Goal: Information Seeking & Learning: Learn about a topic

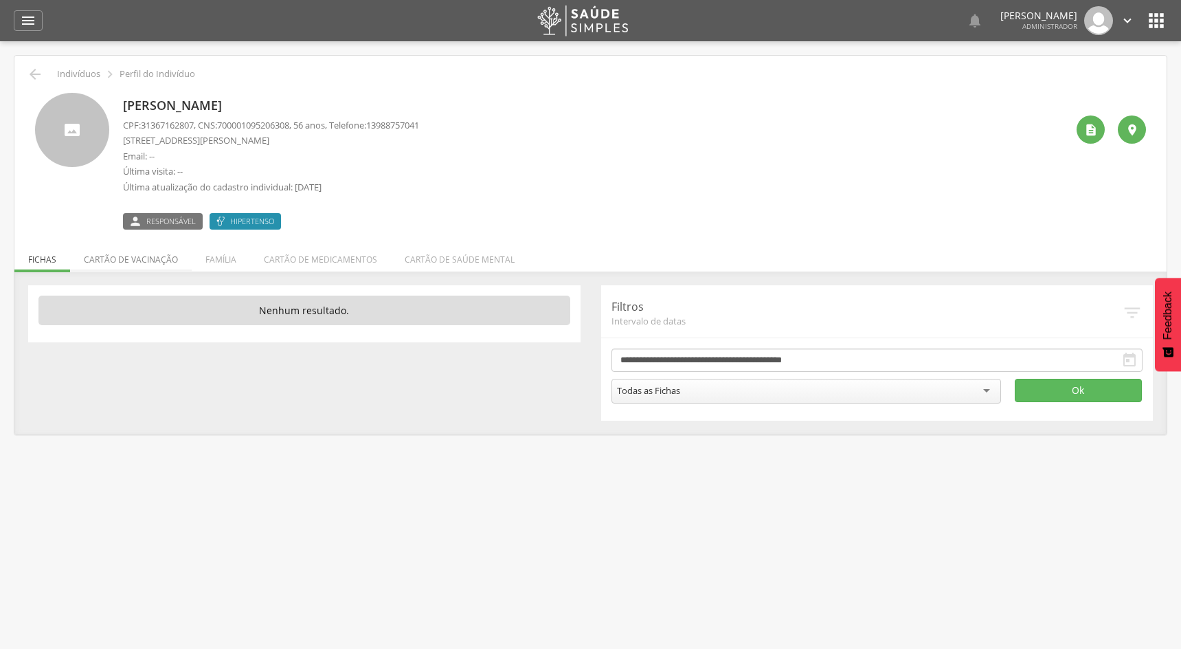
click at [143, 252] on li "Cartão de vacinação" at bounding box center [131, 256] width 122 height 32
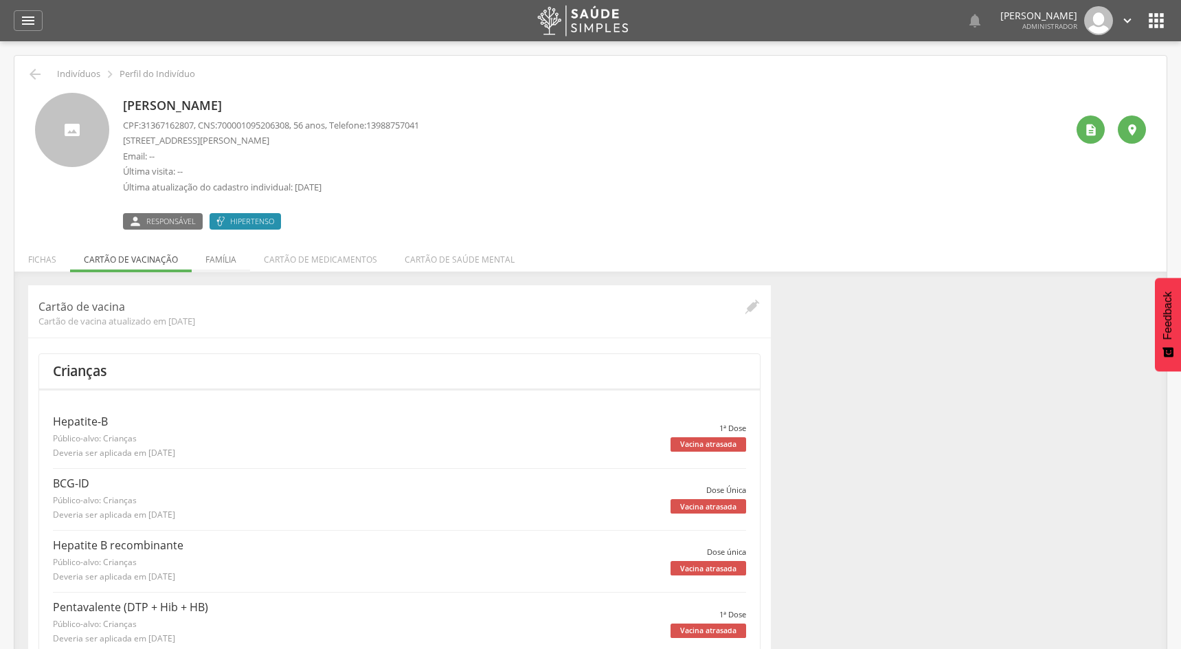
click at [207, 260] on li "Família" at bounding box center [221, 256] width 58 height 32
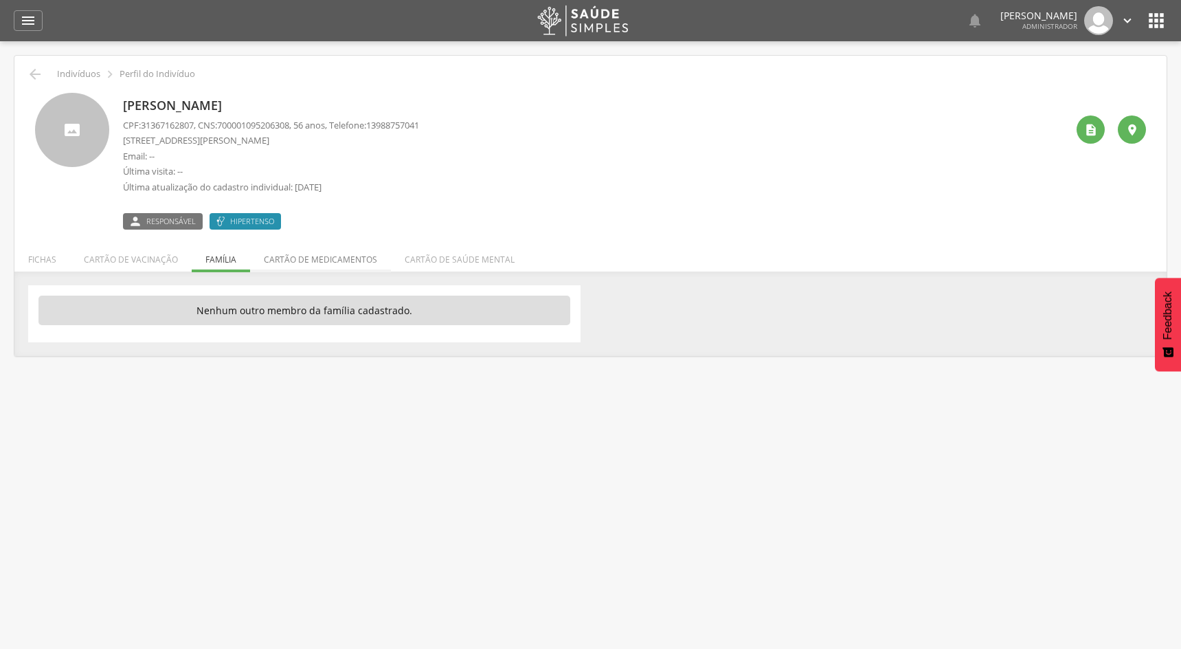
click at [350, 255] on li "Cartão de medicamentos" at bounding box center [320, 256] width 141 height 32
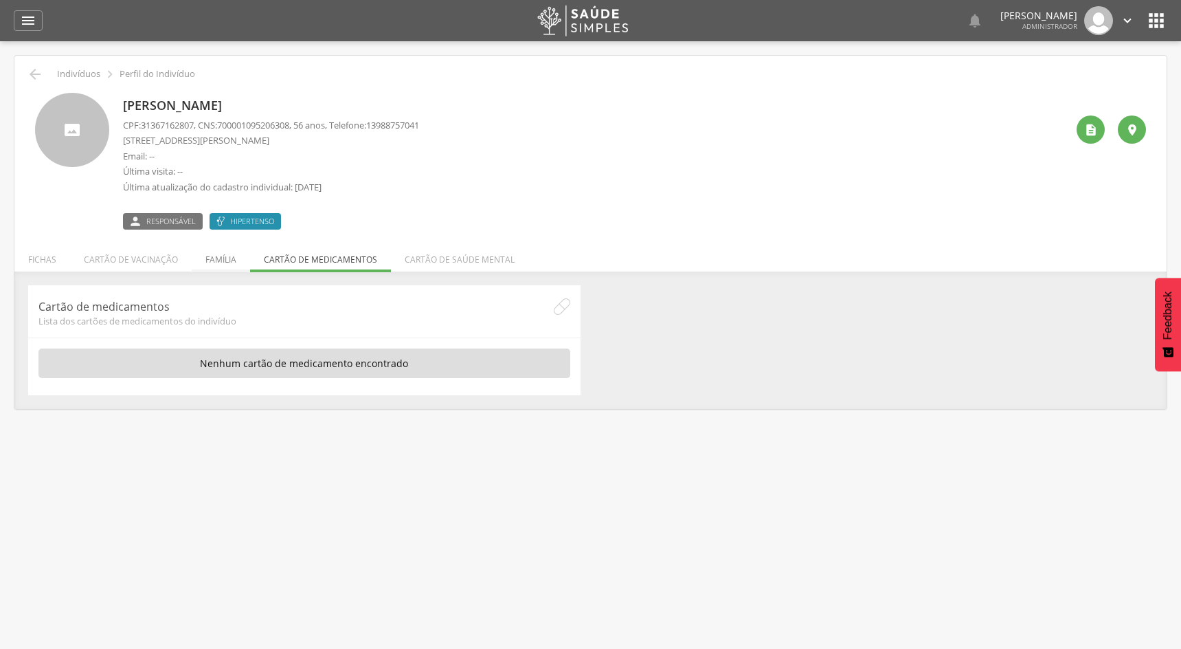
click at [219, 263] on li "Família" at bounding box center [221, 256] width 58 height 32
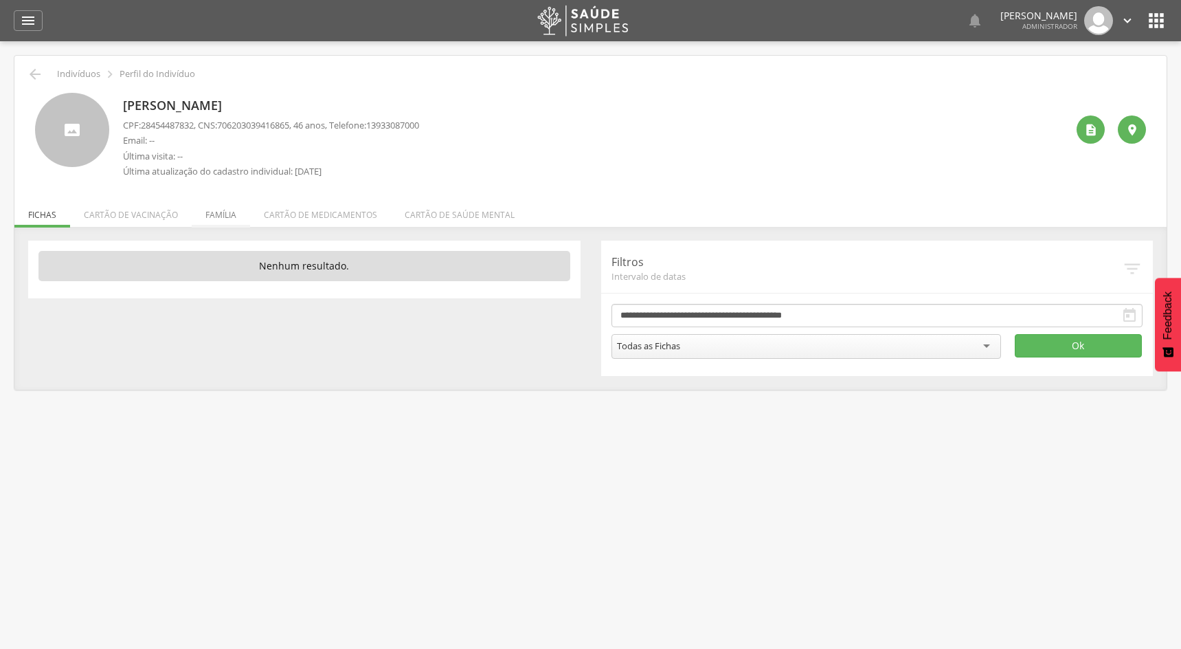
click at [227, 213] on li "Família" at bounding box center [221, 211] width 58 height 32
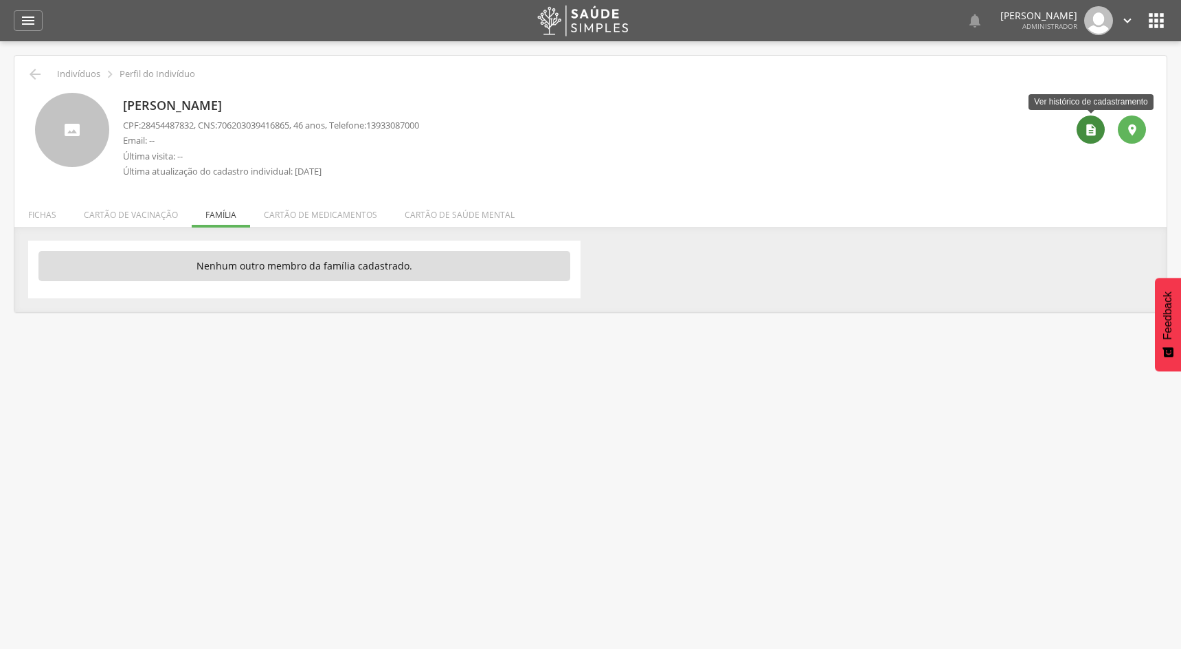
click at [1099, 134] on div "" at bounding box center [1091, 129] width 28 height 28
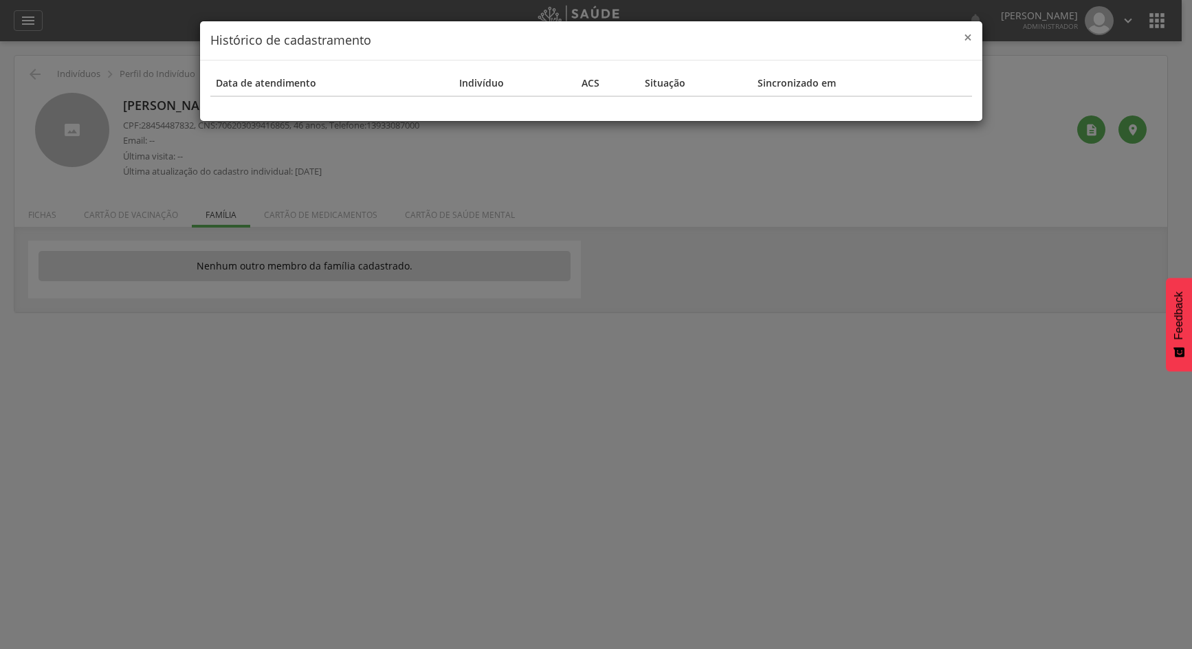
click at [965, 34] on span "×" at bounding box center [968, 36] width 8 height 19
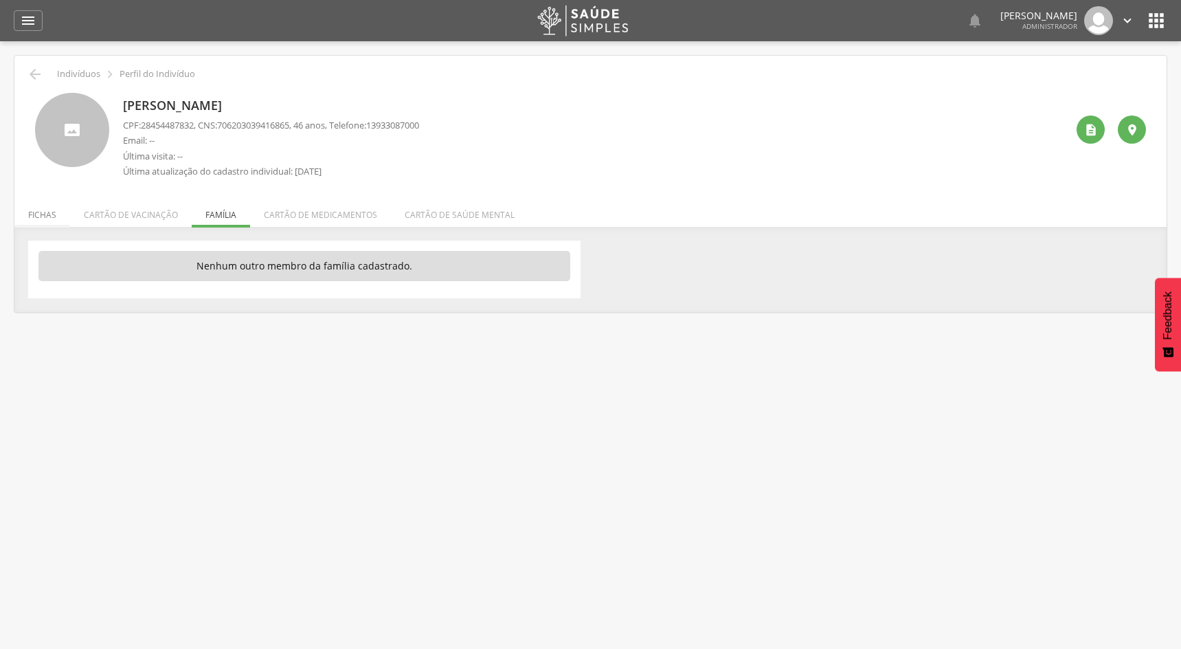
click at [53, 218] on li "Fichas" at bounding box center [42, 211] width 56 height 32
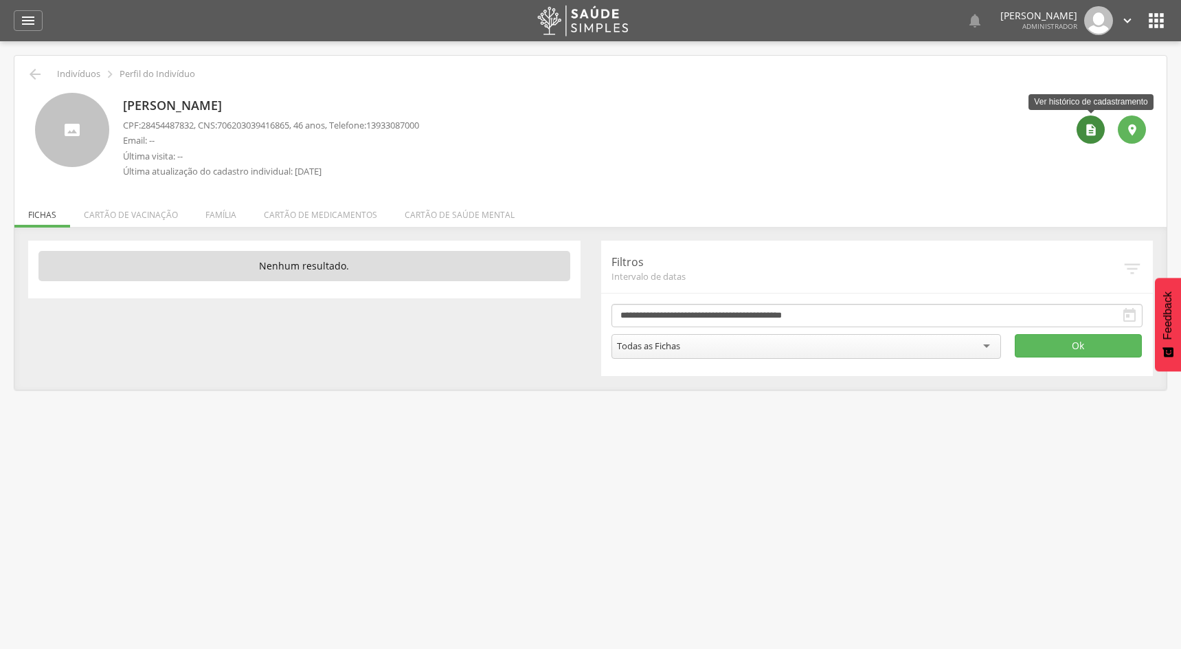
click at [1084, 125] on icon "" at bounding box center [1091, 130] width 14 height 14
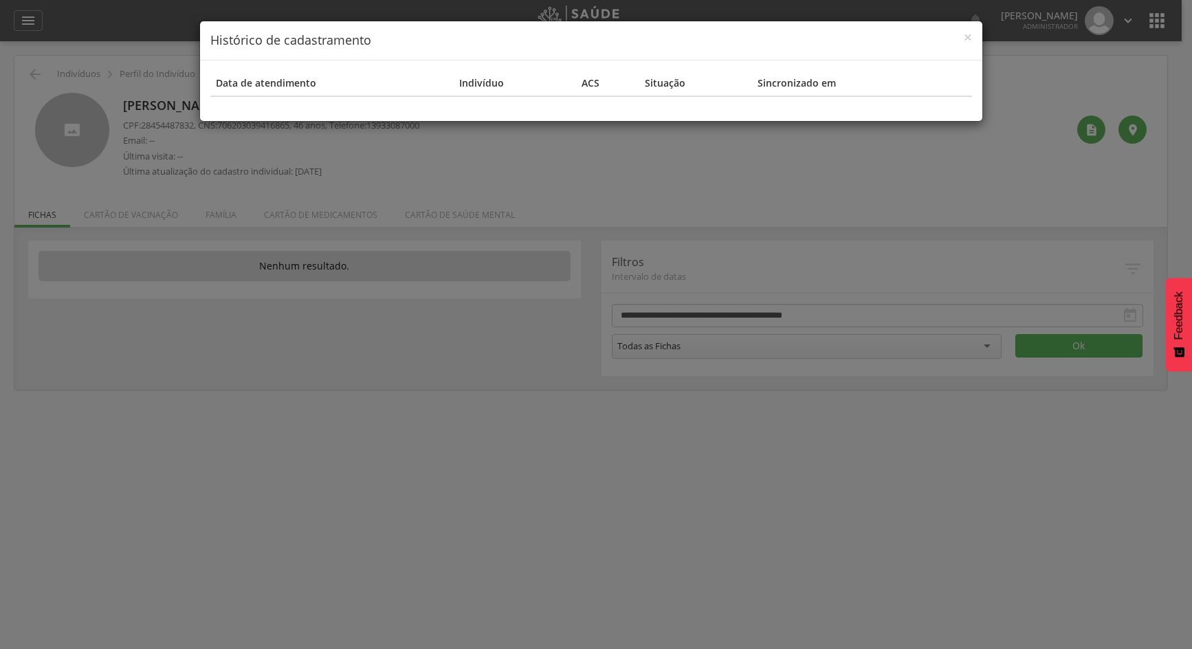
click at [559, 107] on div "Data de atendimento Indivíduo ACS Situação Sincronizado em" at bounding box center [591, 90] width 782 height 60
click at [272, 118] on div "Data de atendimento Indivíduo ACS Situação Sincronizado em" at bounding box center [591, 90] width 782 height 60
click at [129, 219] on div "× Histórico de cadastramento Data de atendimento Indivíduo ACS Situação Sincron…" at bounding box center [596, 324] width 1192 height 649
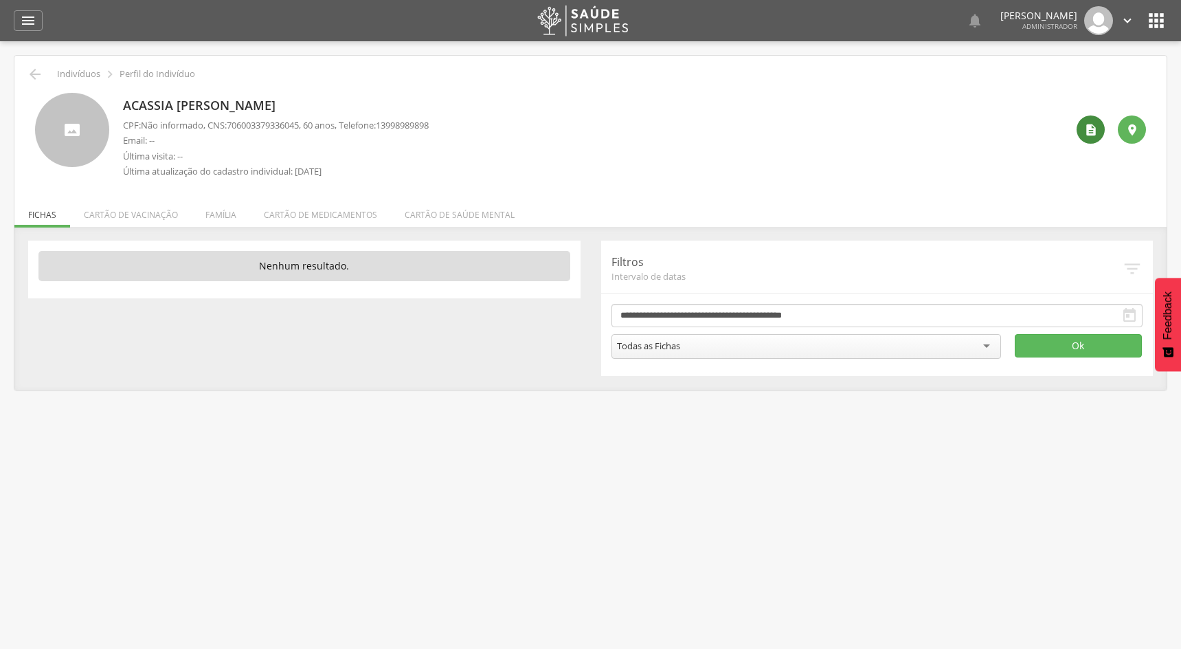
click at [1080, 129] on div "" at bounding box center [1091, 129] width 28 height 28
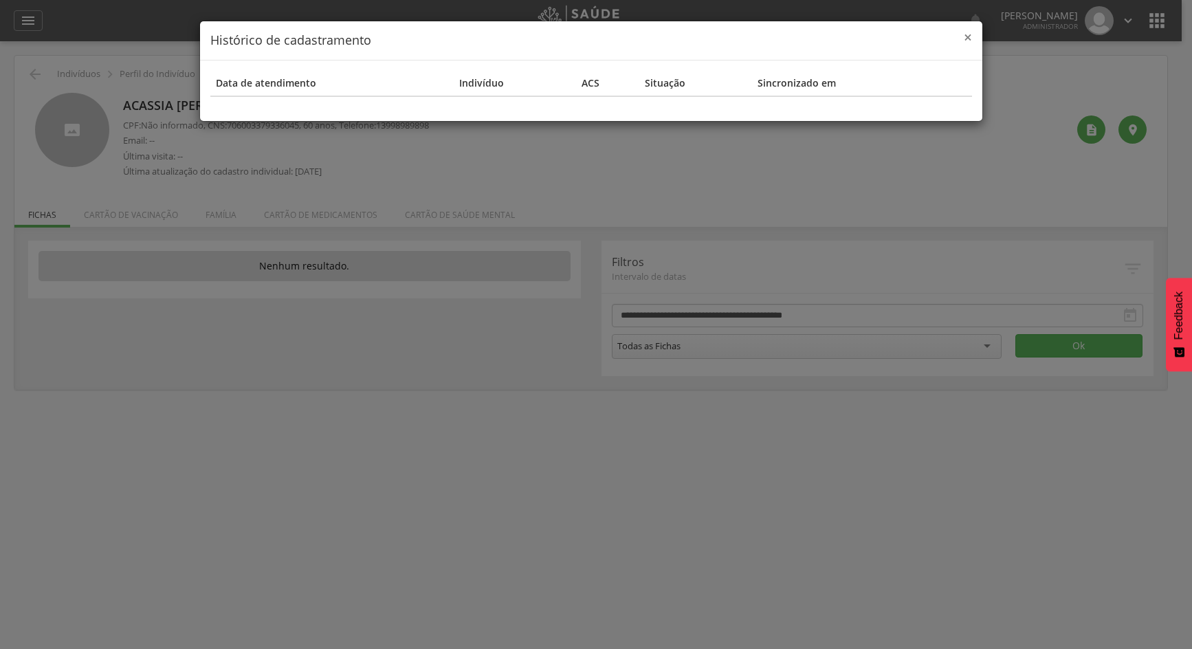
click at [968, 41] on span "×" at bounding box center [968, 36] width 8 height 19
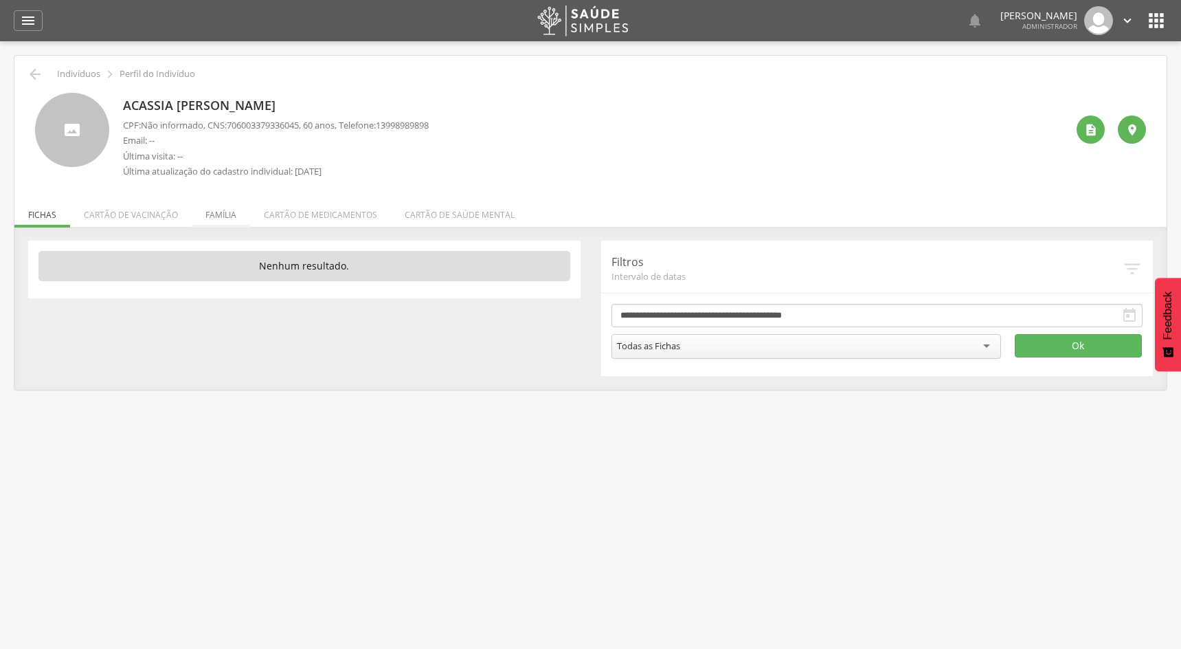
click at [219, 217] on li "Família" at bounding box center [221, 211] width 58 height 32
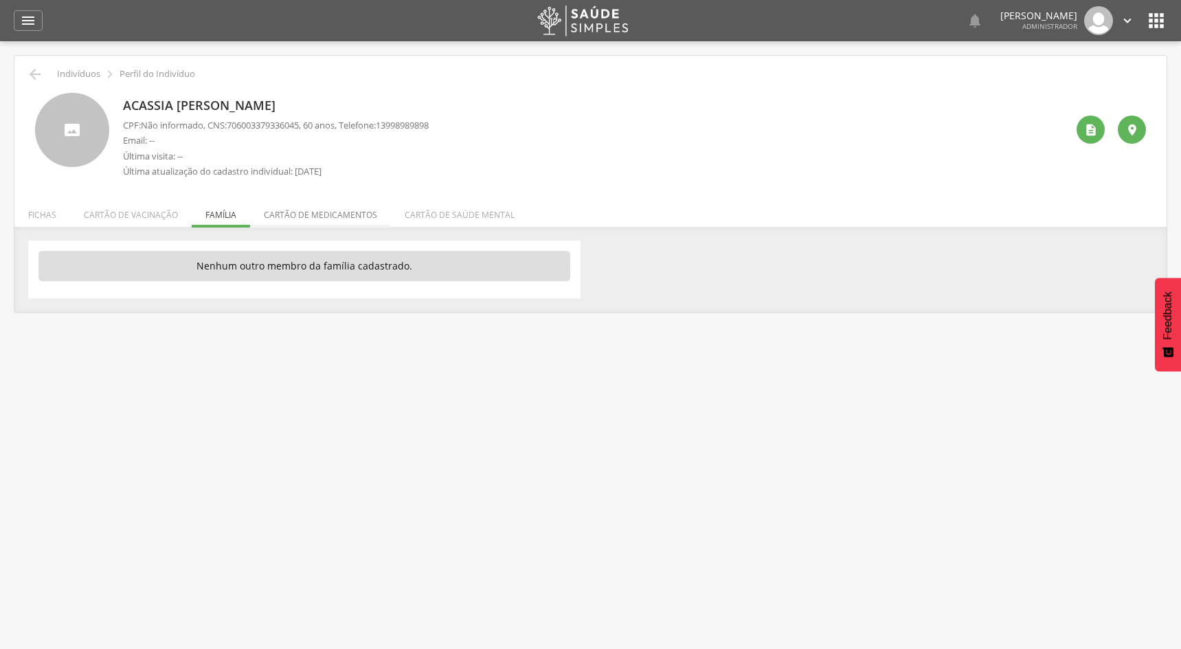
click at [280, 219] on li "Cartão de medicamentos" at bounding box center [320, 211] width 141 height 32
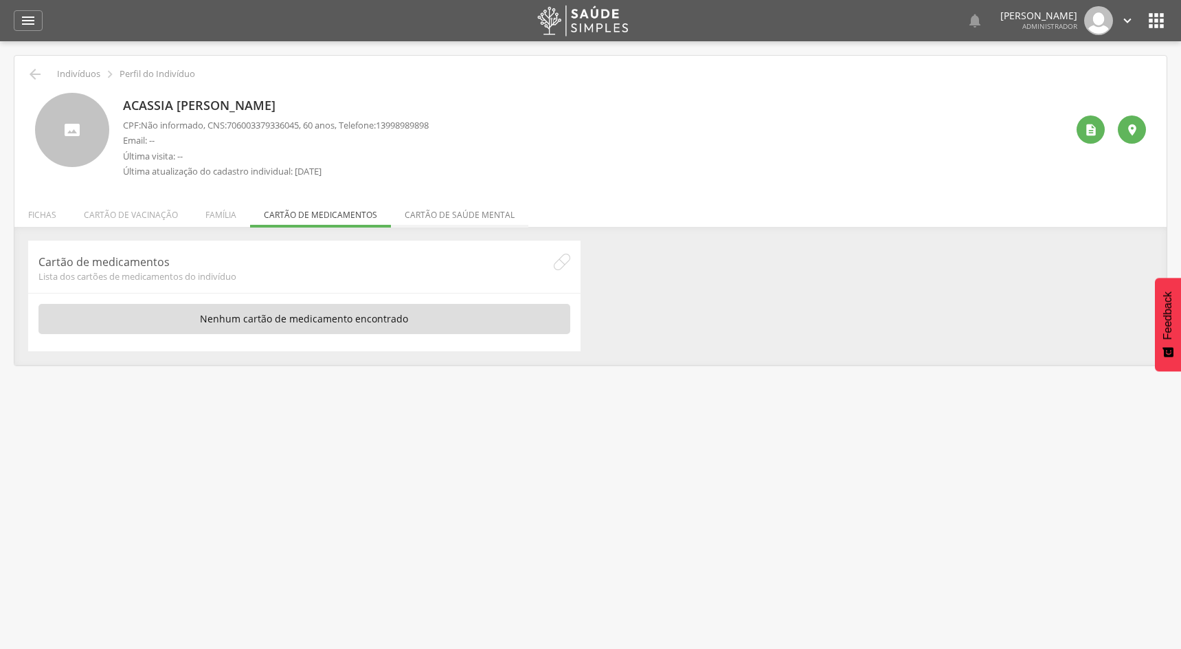
click at [437, 218] on li "Cartão de saúde mental" at bounding box center [459, 211] width 137 height 32
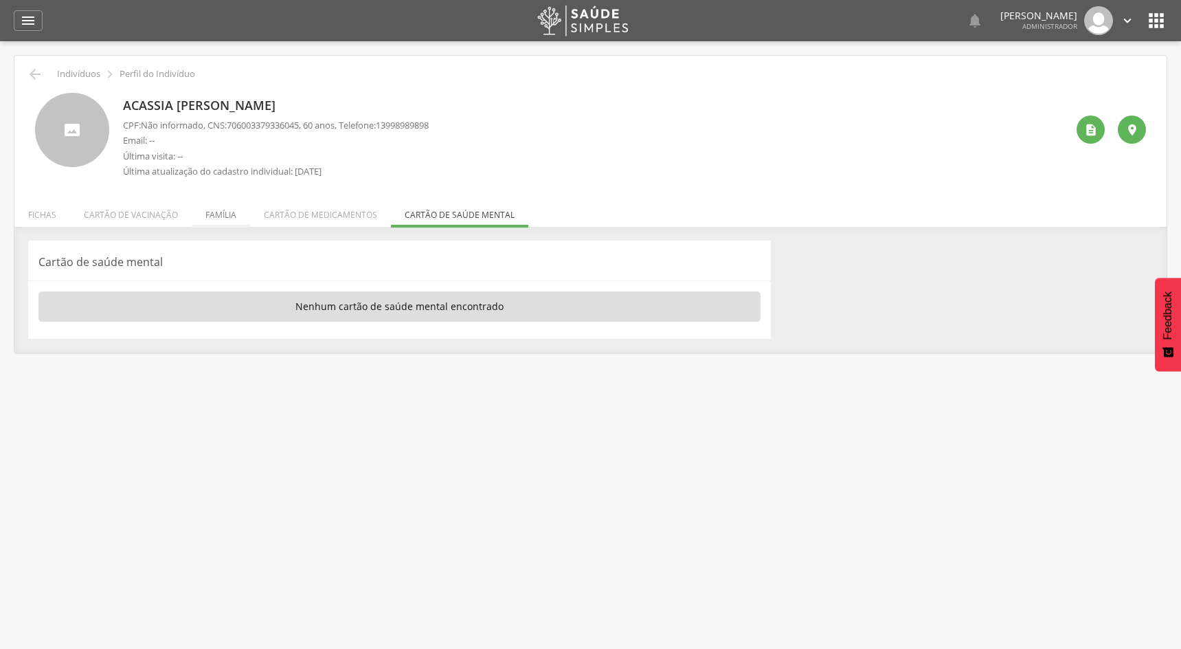
click at [232, 214] on li "Família" at bounding box center [221, 211] width 58 height 32
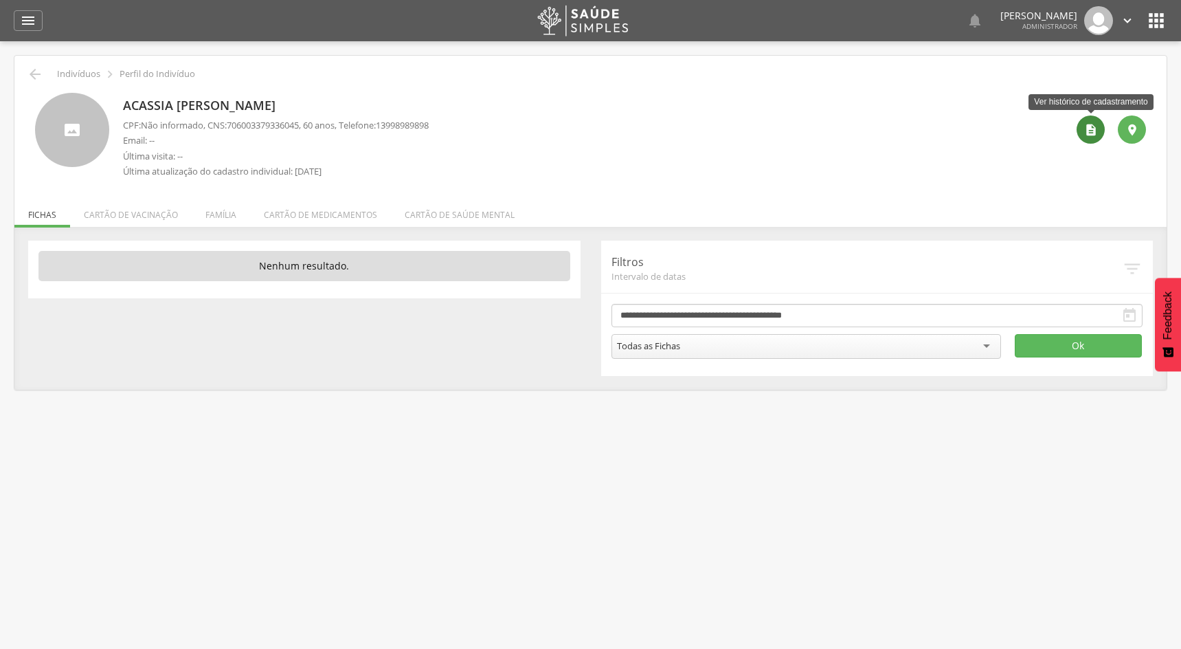
click at [1084, 127] on icon "" at bounding box center [1091, 130] width 14 height 14
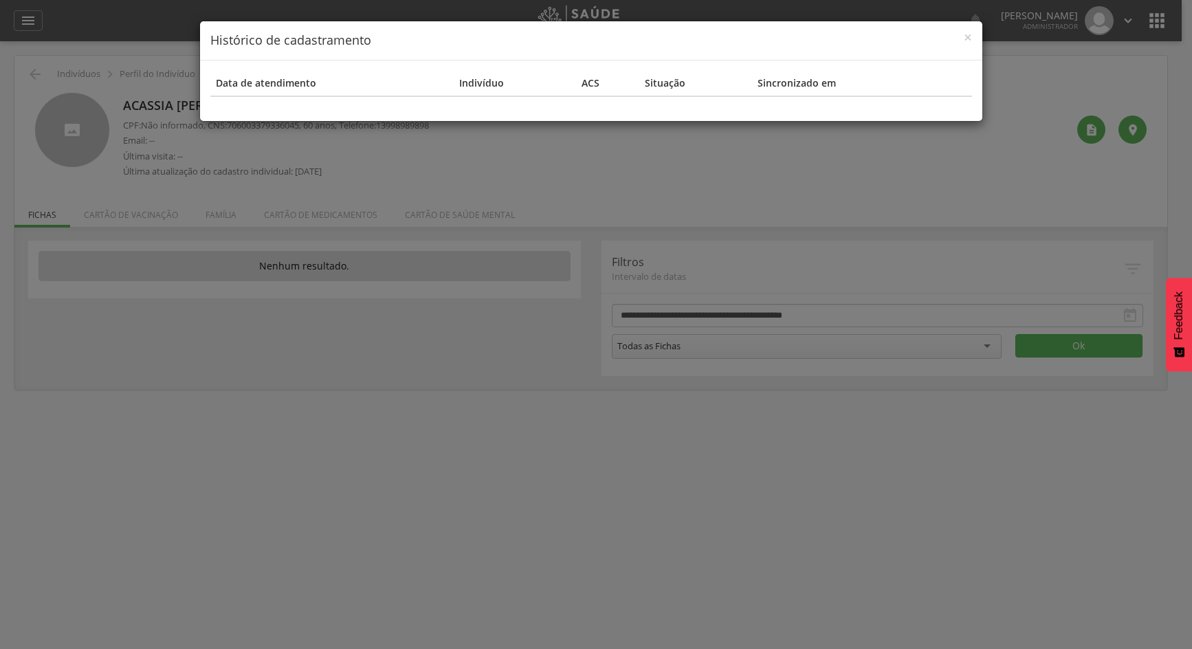
click at [705, 158] on div "× Histórico de cadastramento Data de atendimento Indivíduo ACS Situação Sincron…" at bounding box center [596, 324] width 1192 height 649
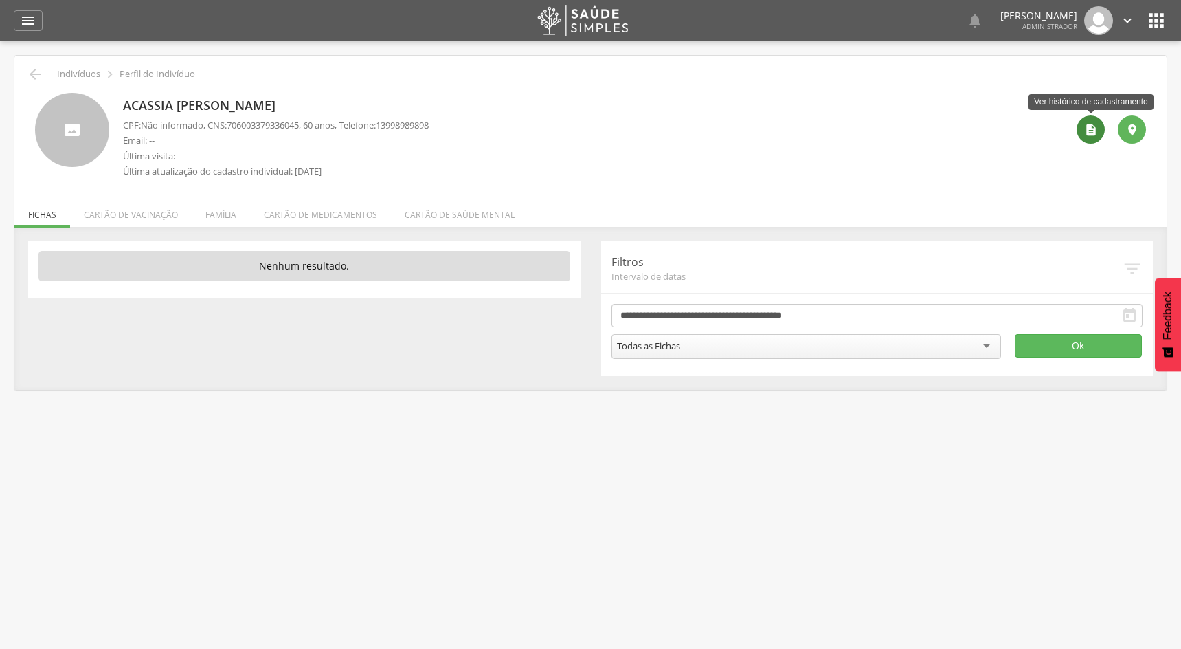
click at [1093, 125] on icon "" at bounding box center [1091, 130] width 14 height 14
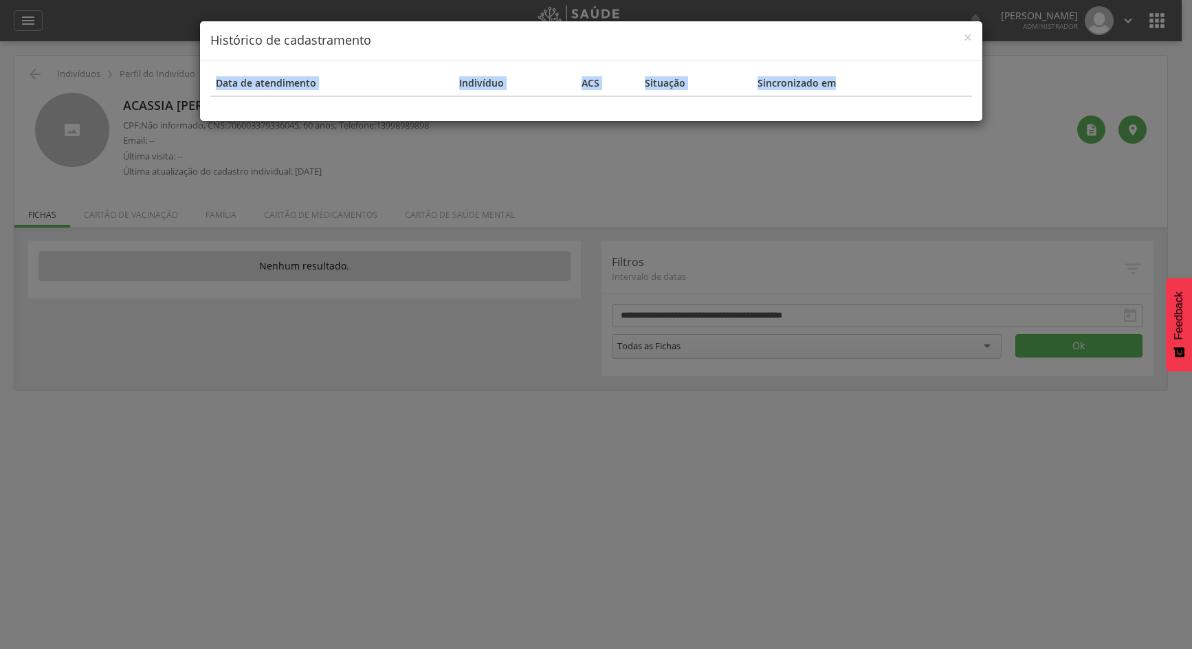
drag, startPoint x: 216, startPoint y: 87, endPoint x: 901, endPoint y: 79, distance: 684.5
click at [901, 79] on tr "Data de atendimento Indivíduo ACS Situação Sincronizado em" at bounding box center [590, 83] width 761 height 25
click at [967, 34] on span "×" at bounding box center [968, 36] width 8 height 19
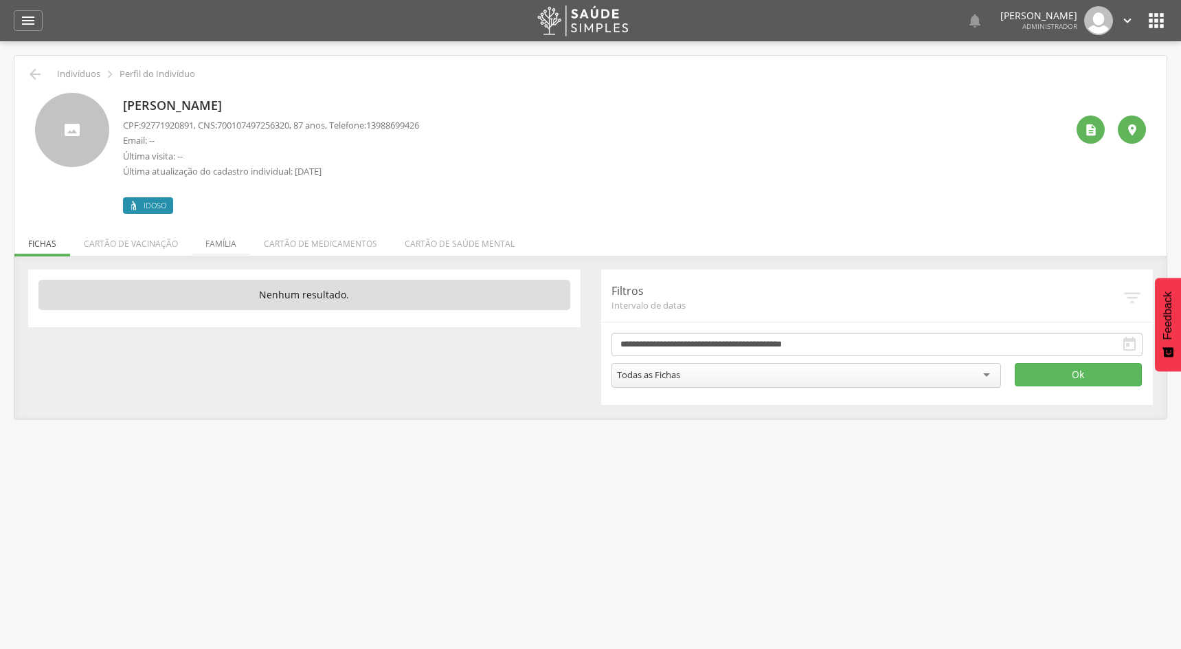
click at [219, 245] on li "Família" at bounding box center [221, 240] width 58 height 32
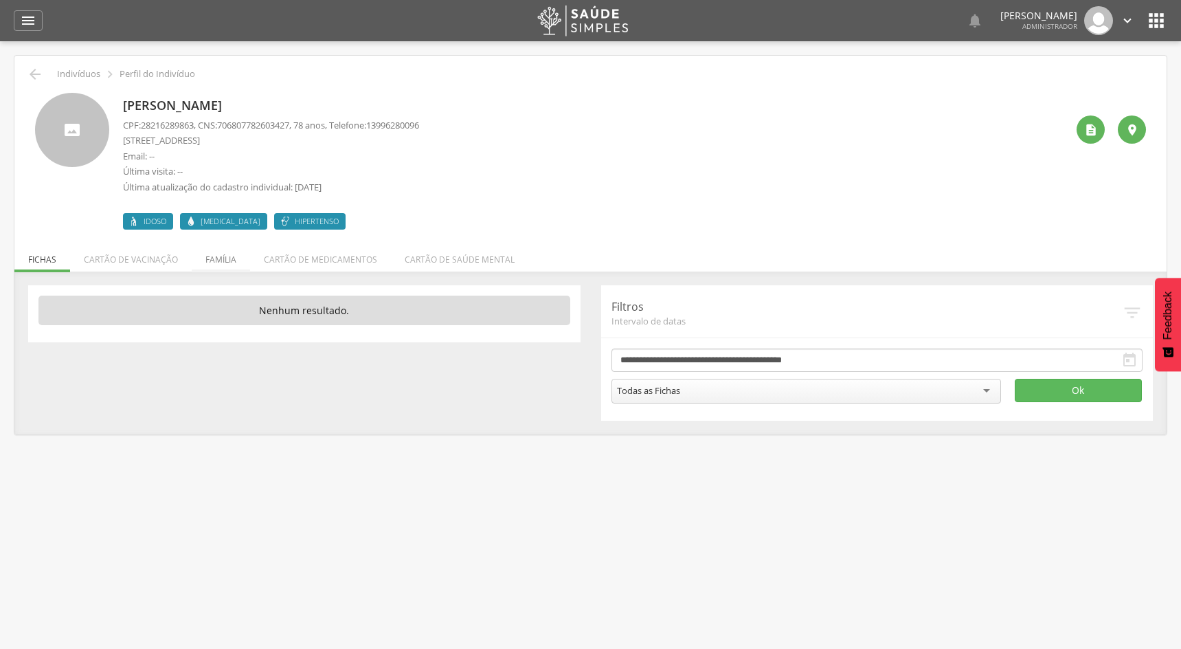
click at [222, 259] on li "Família" at bounding box center [221, 256] width 58 height 32
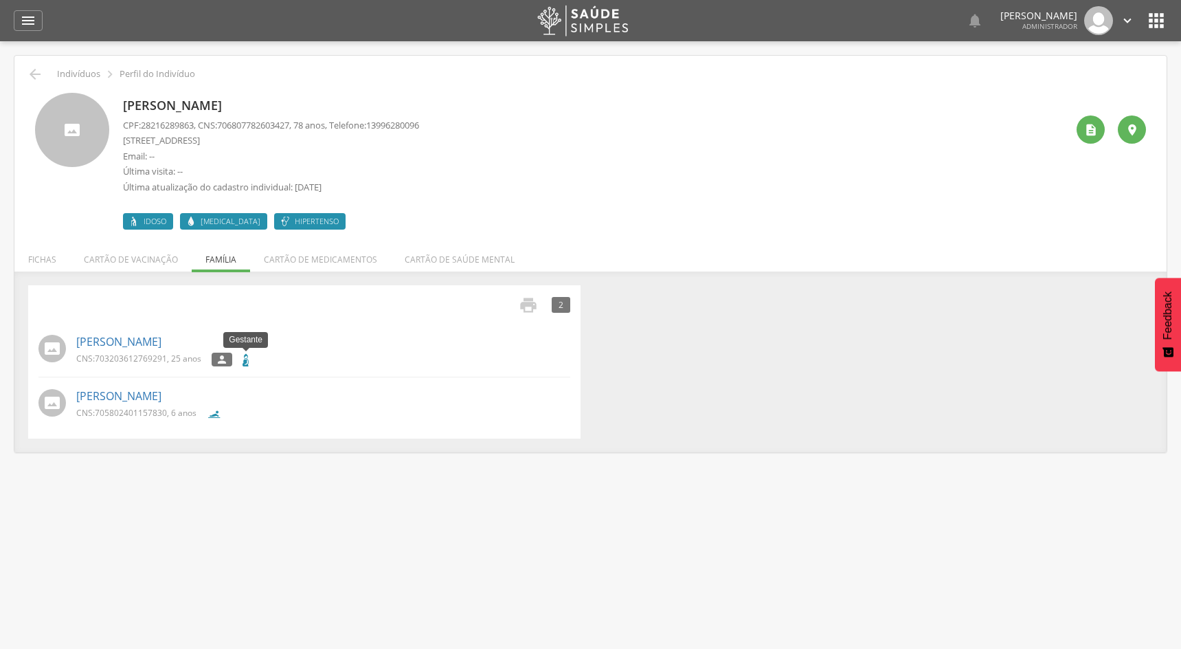
click at [245, 363] on icon at bounding box center [245, 359] width 13 height 13
drag, startPoint x: 228, startPoint y: 361, endPoint x: 179, endPoint y: 350, distance: 50.8
click at [227, 361] on icon "" at bounding box center [222, 360] width 12 height 10
click at [152, 341] on link "[PERSON_NAME]" at bounding box center [118, 342] width 85 height 16
click at [151, 268] on li "Cartão de vacinação" at bounding box center [131, 256] width 122 height 32
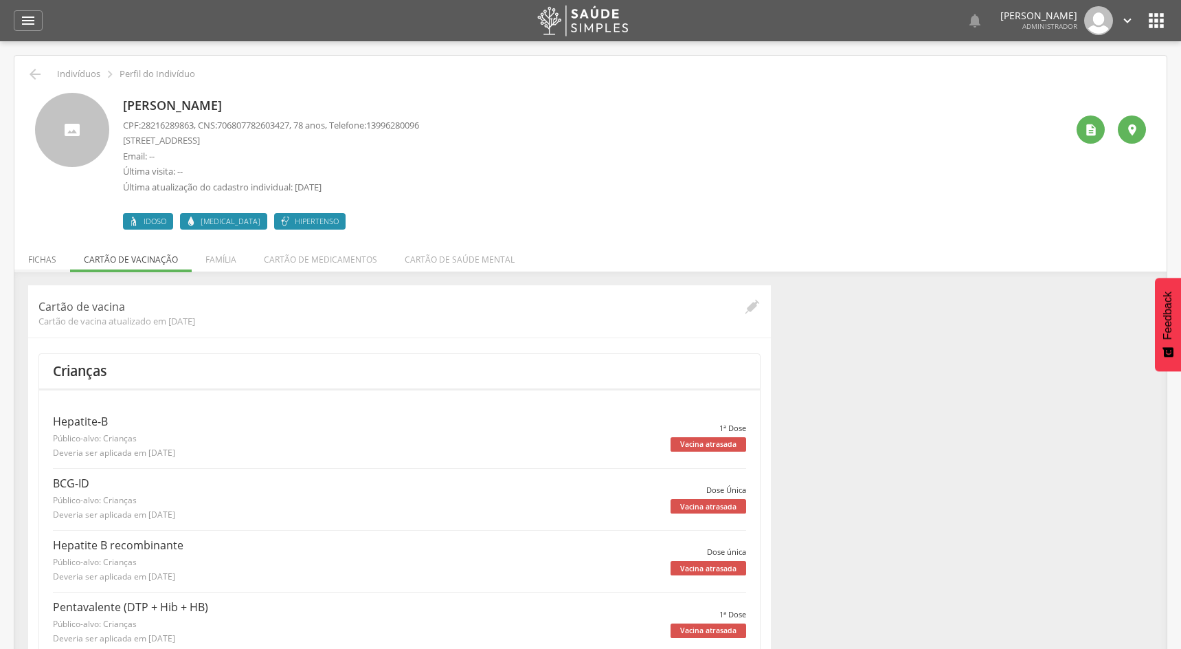
click at [32, 249] on li "Fichas" at bounding box center [42, 256] width 56 height 32
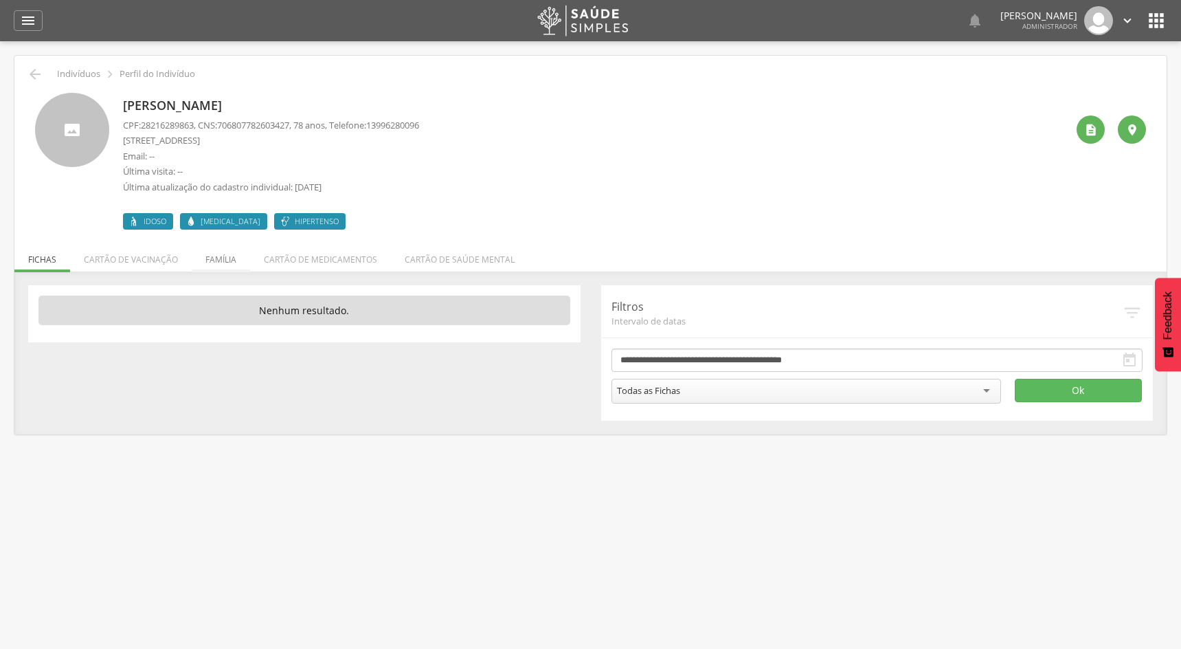
click at [226, 256] on li "Família" at bounding box center [221, 256] width 58 height 32
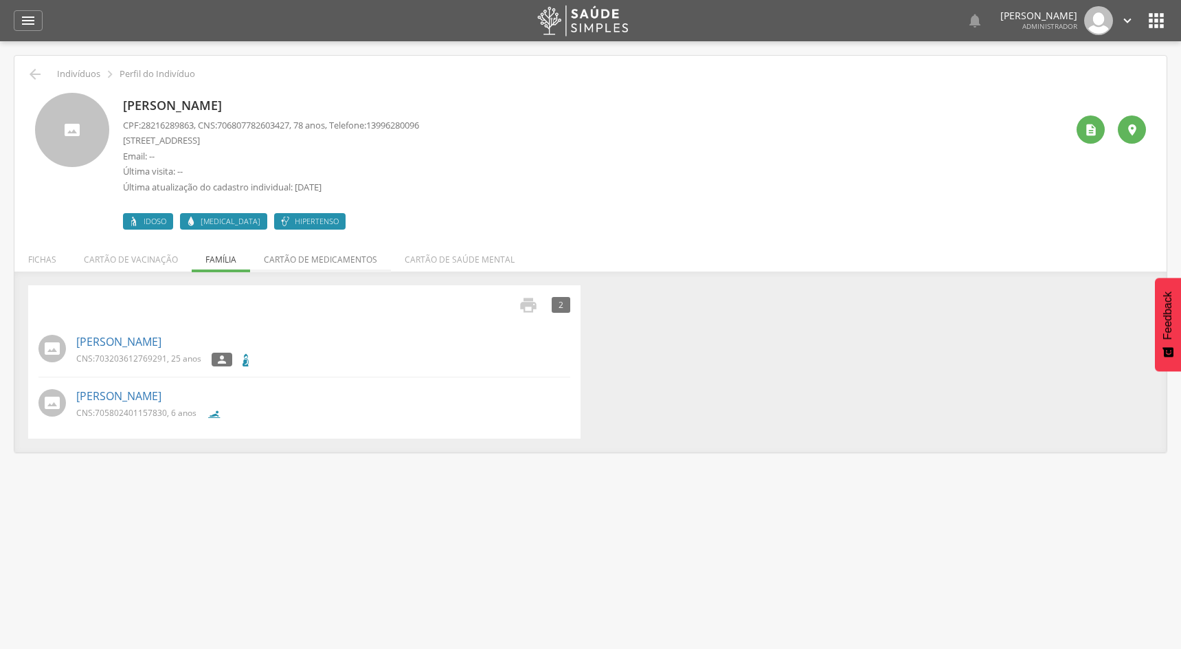
click at [298, 264] on li "Cartão de medicamentos" at bounding box center [320, 256] width 141 height 32
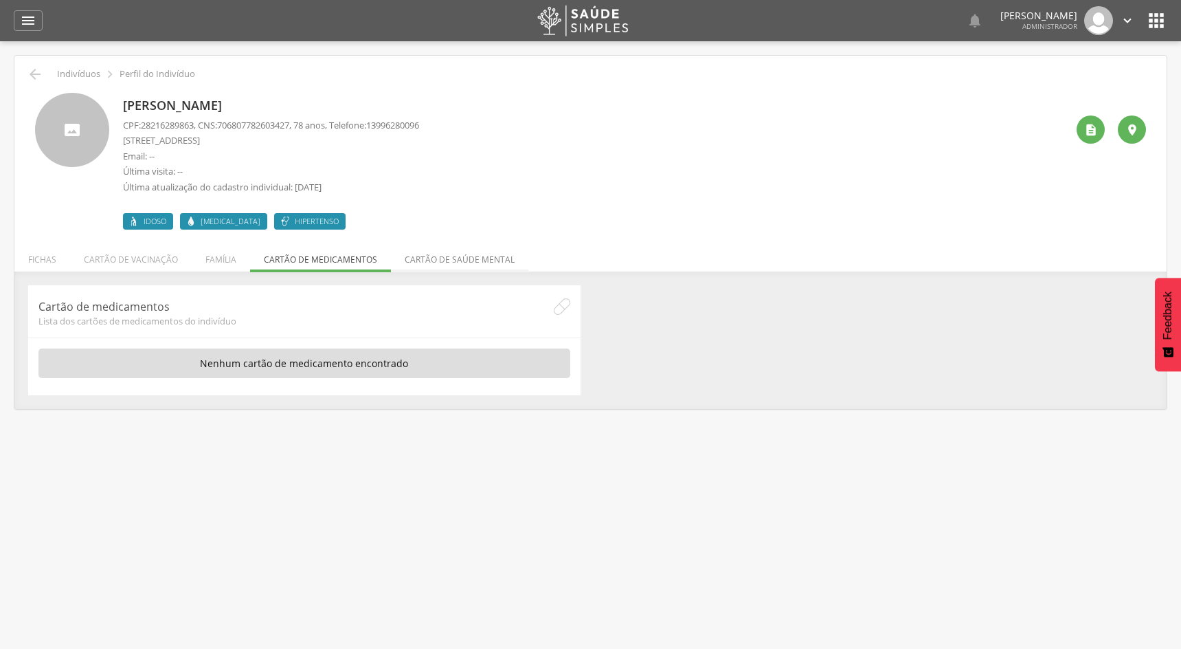
click at [443, 266] on li "Cartão de saúde mental" at bounding box center [459, 256] width 137 height 32
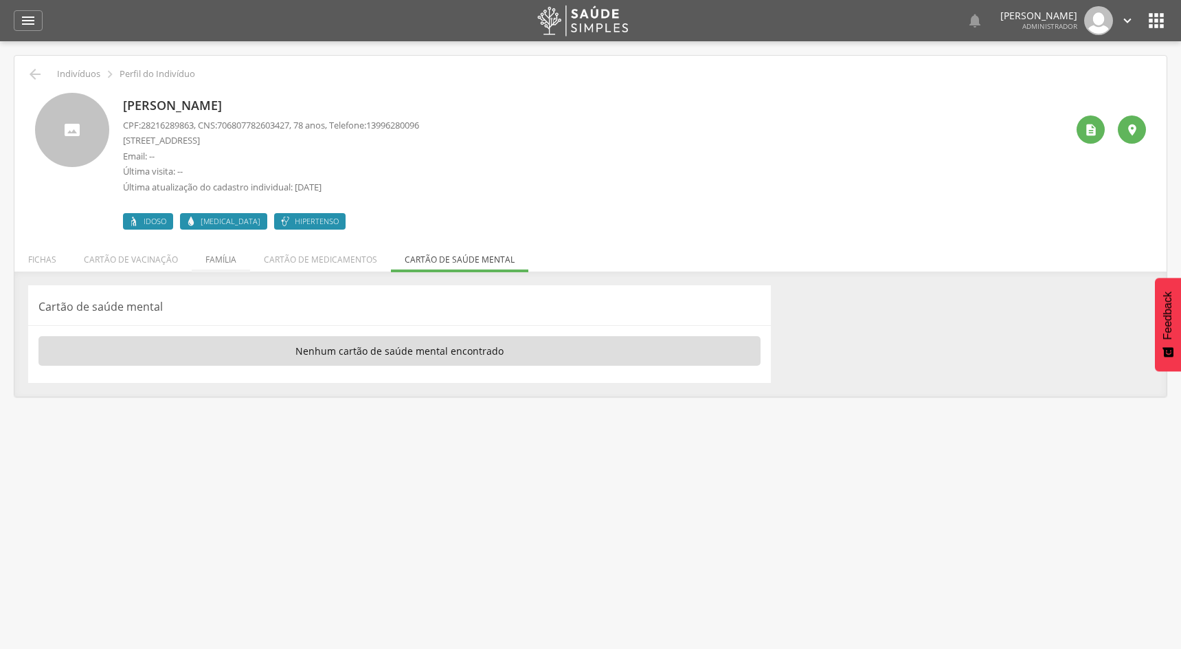
click at [212, 256] on li "Família" at bounding box center [221, 256] width 58 height 32
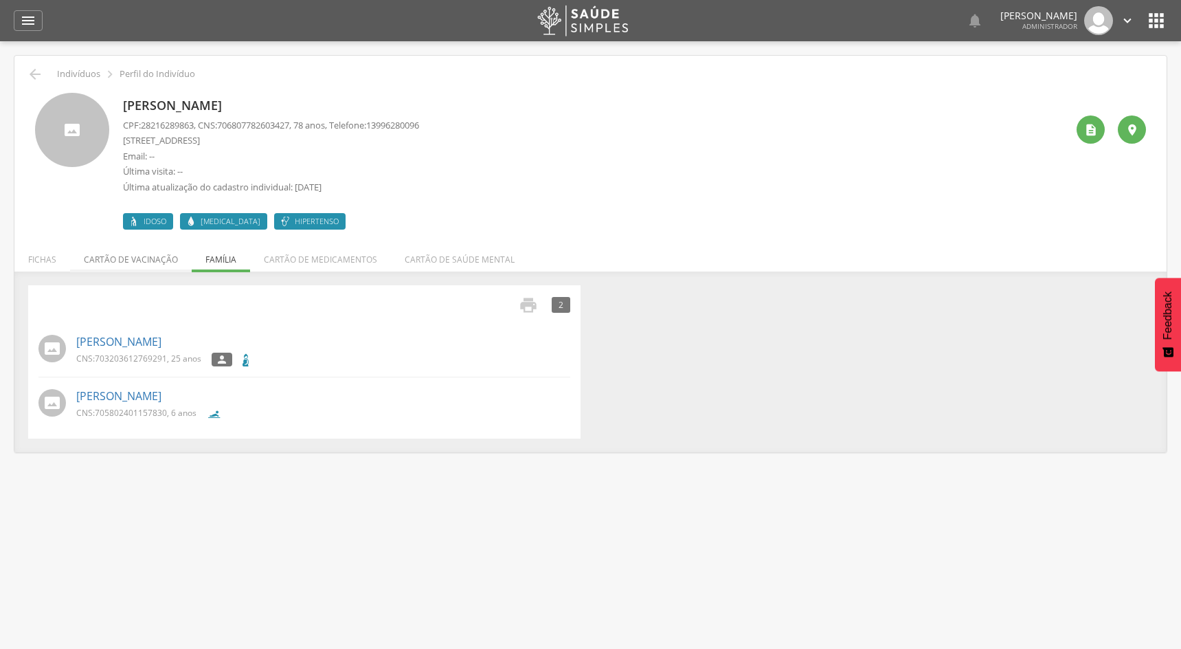
click at [163, 267] on li "Cartão de vacinação" at bounding box center [131, 256] width 122 height 32
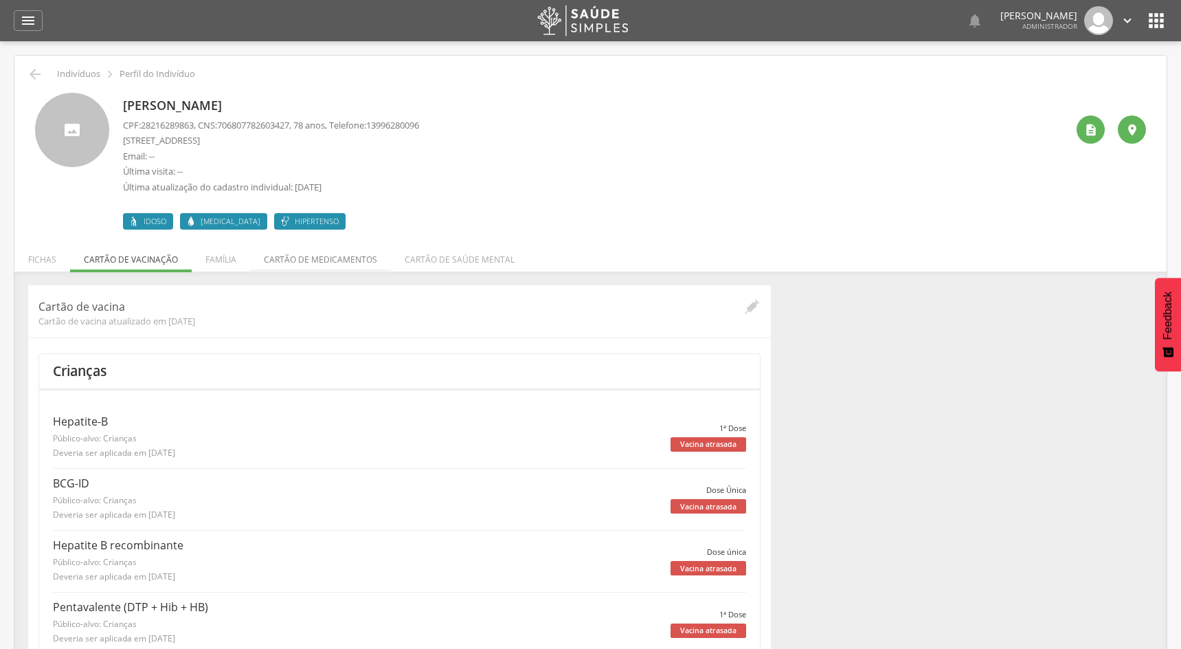
click at [269, 267] on li "Cartão de medicamentos" at bounding box center [320, 256] width 141 height 32
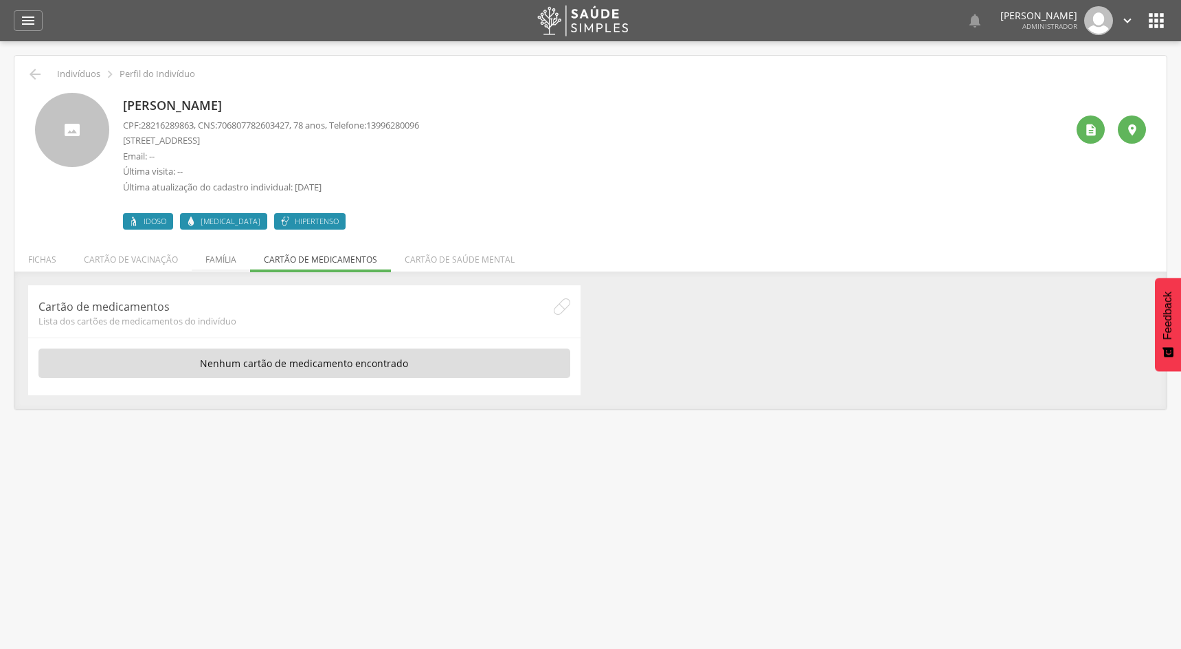
click at [214, 258] on li "Família" at bounding box center [221, 256] width 58 height 32
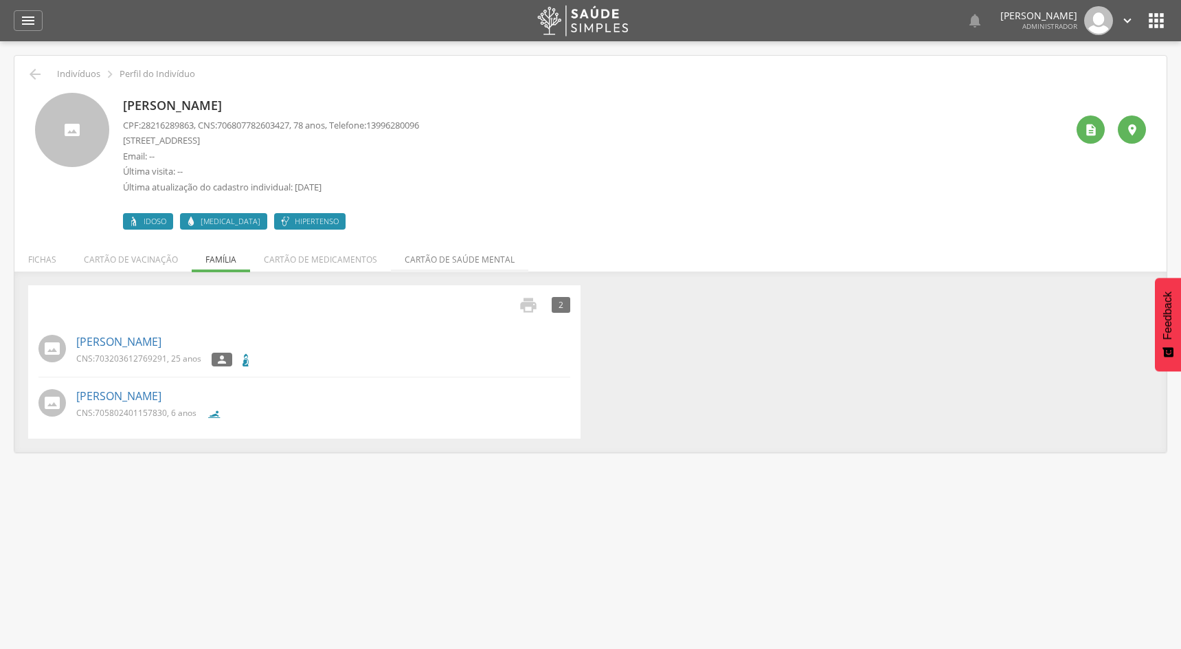
click at [401, 258] on li "Cartão de saúde mental" at bounding box center [459, 256] width 137 height 32
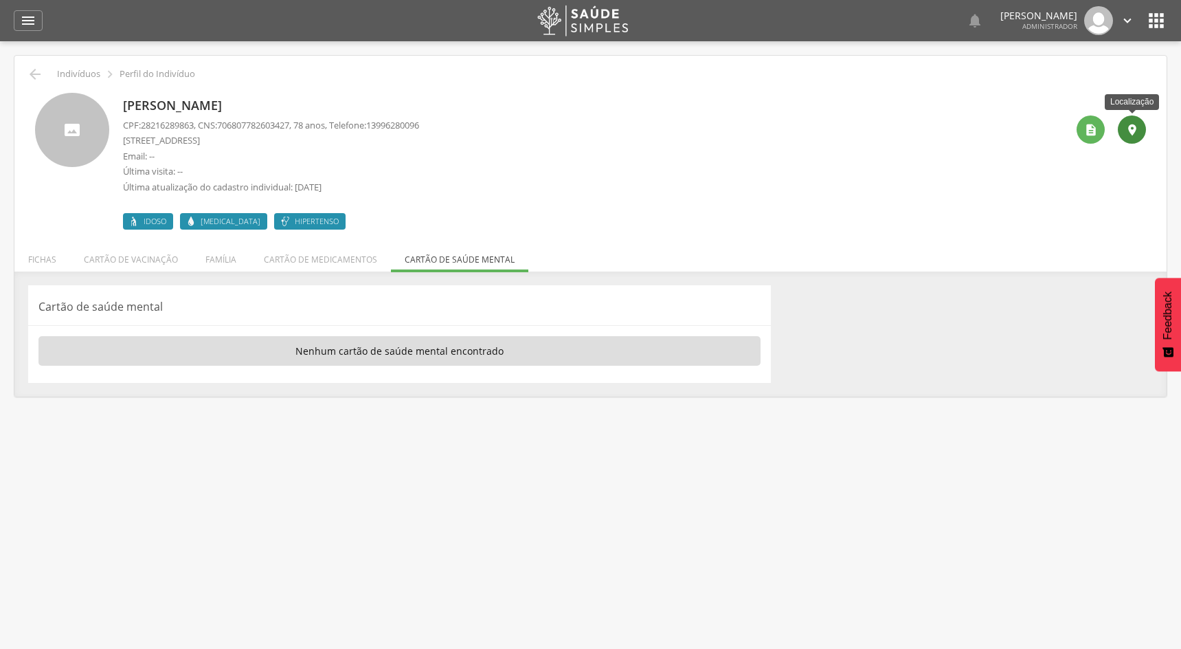
click at [1135, 126] on icon "" at bounding box center [1133, 130] width 14 height 14
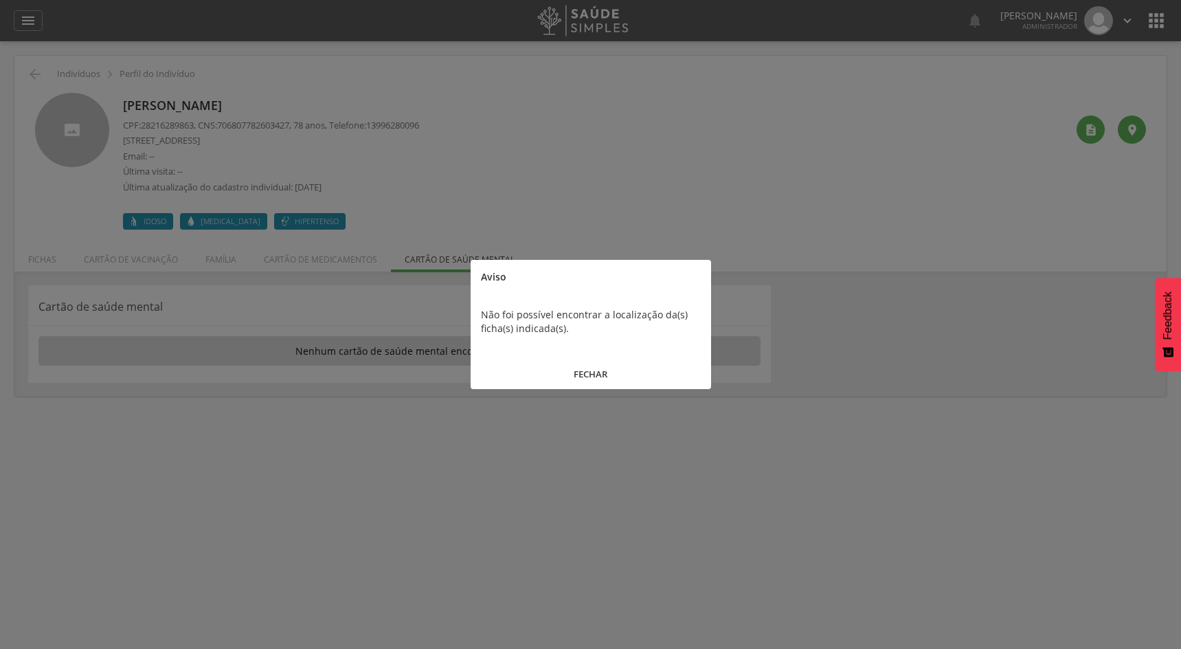
click at [604, 369] on button "FECHAR" at bounding box center [591, 374] width 241 height 30
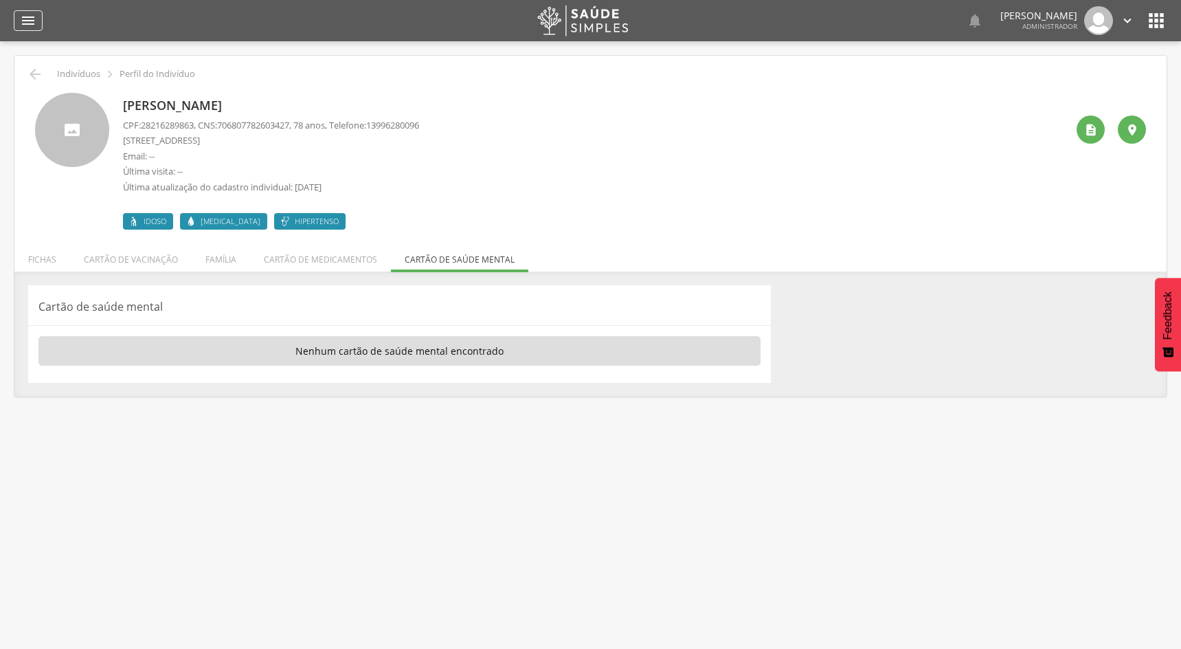
click at [34, 19] on icon "" at bounding box center [28, 20] width 16 height 16
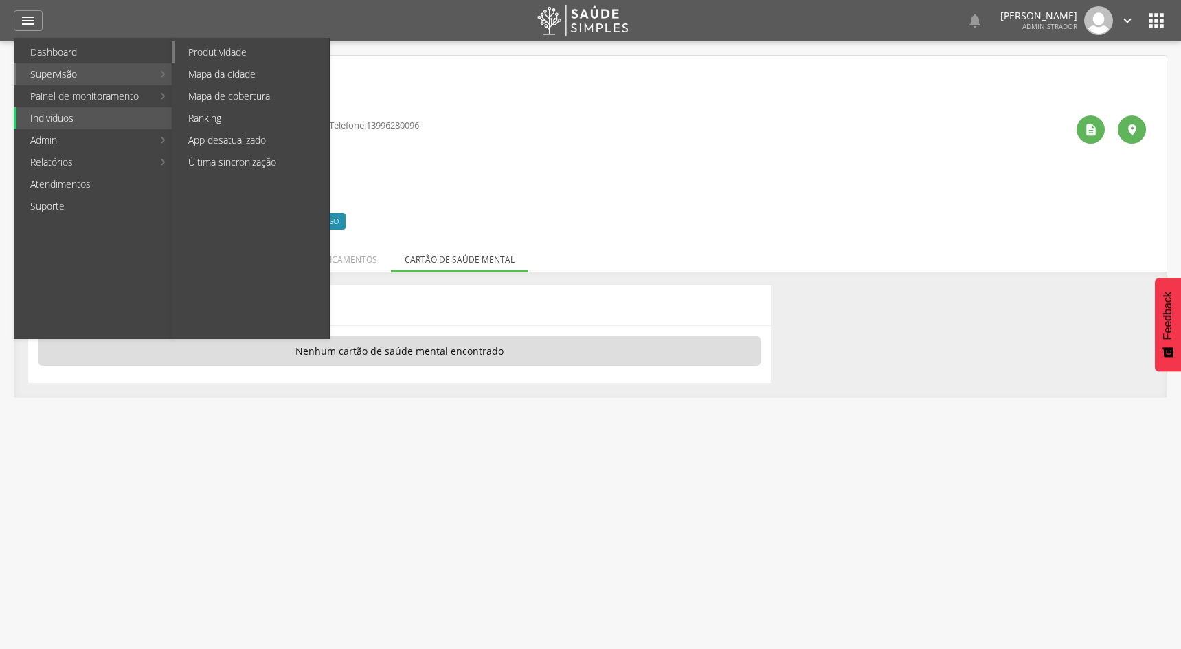
click at [219, 52] on link "Produtividade" at bounding box center [252, 52] width 155 height 22
type input "**********"
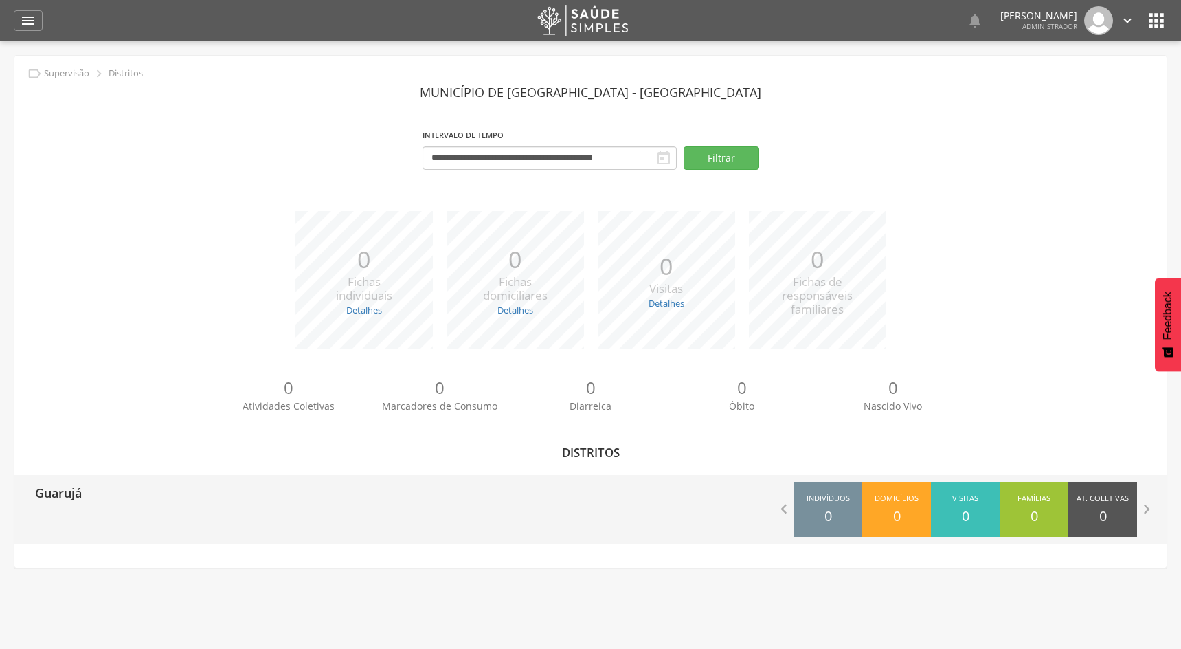
click at [72, 502] on div "Guarujá" at bounding box center [53, 492] width 57 height 34
type input "**********"
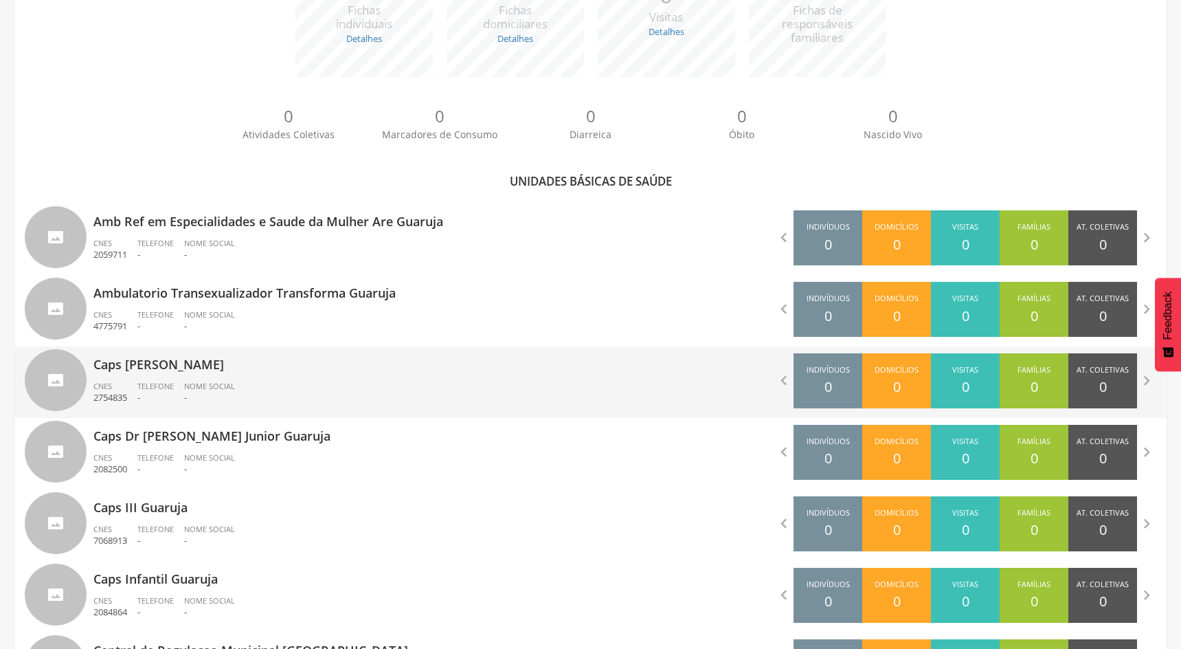
scroll to position [344, 0]
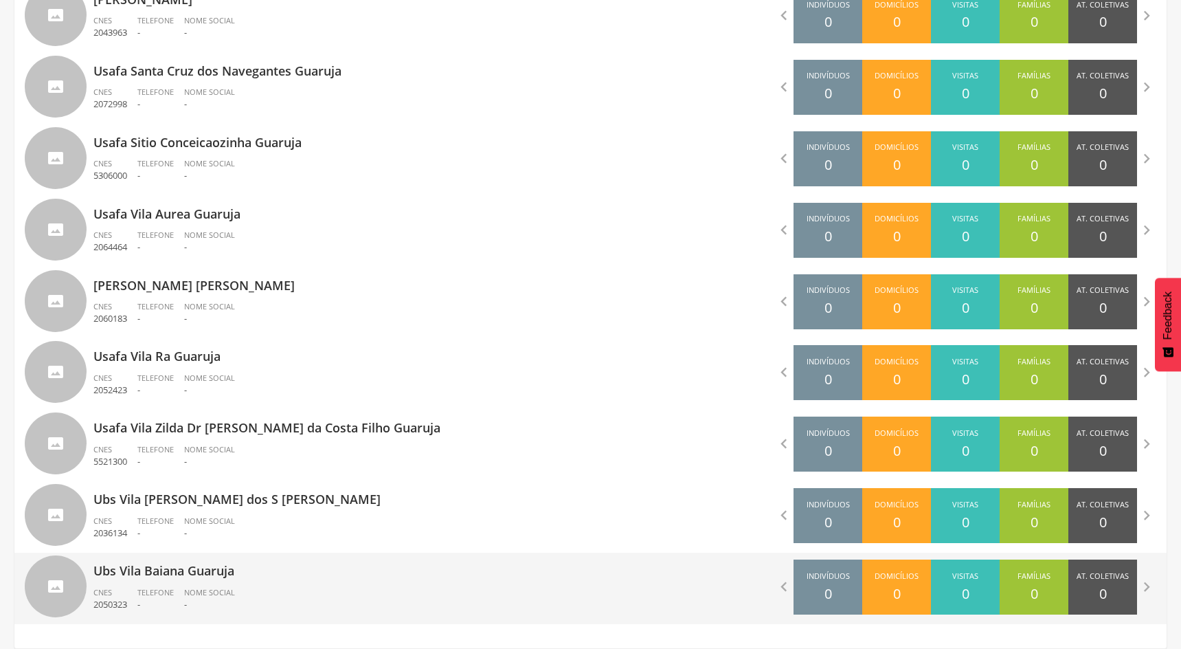
click at [208, 575] on p "Ubs Vila Baiana Guaruja" at bounding box center [336, 566] width 487 height 27
type input "**********"
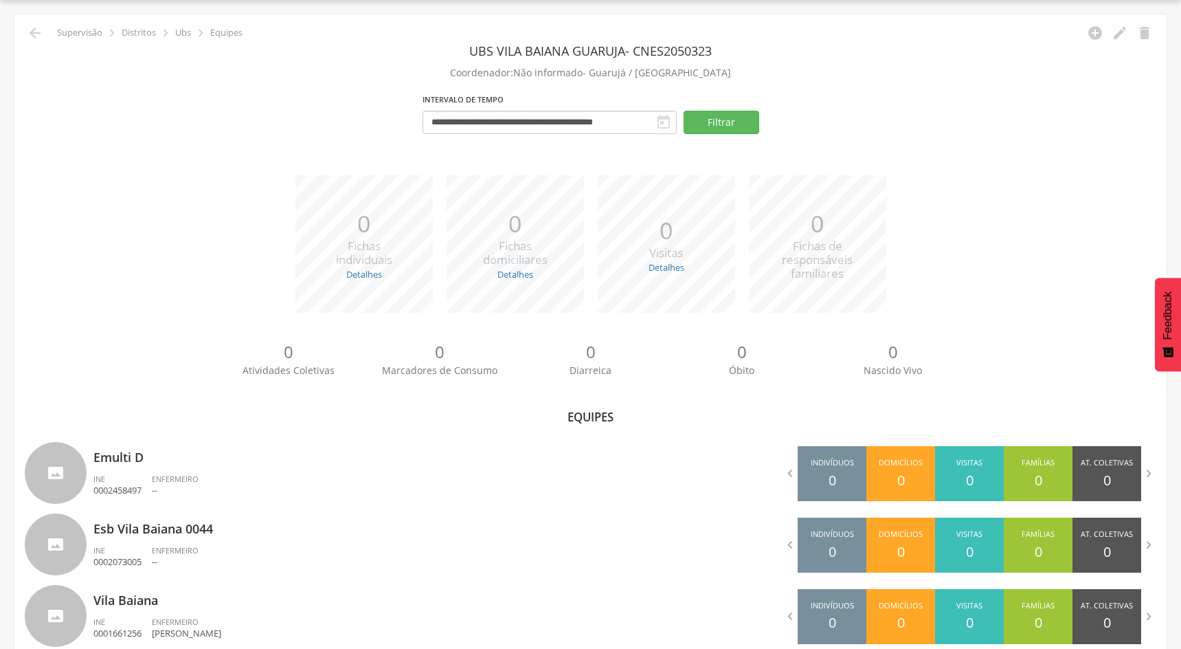
scroll to position [71, 0]
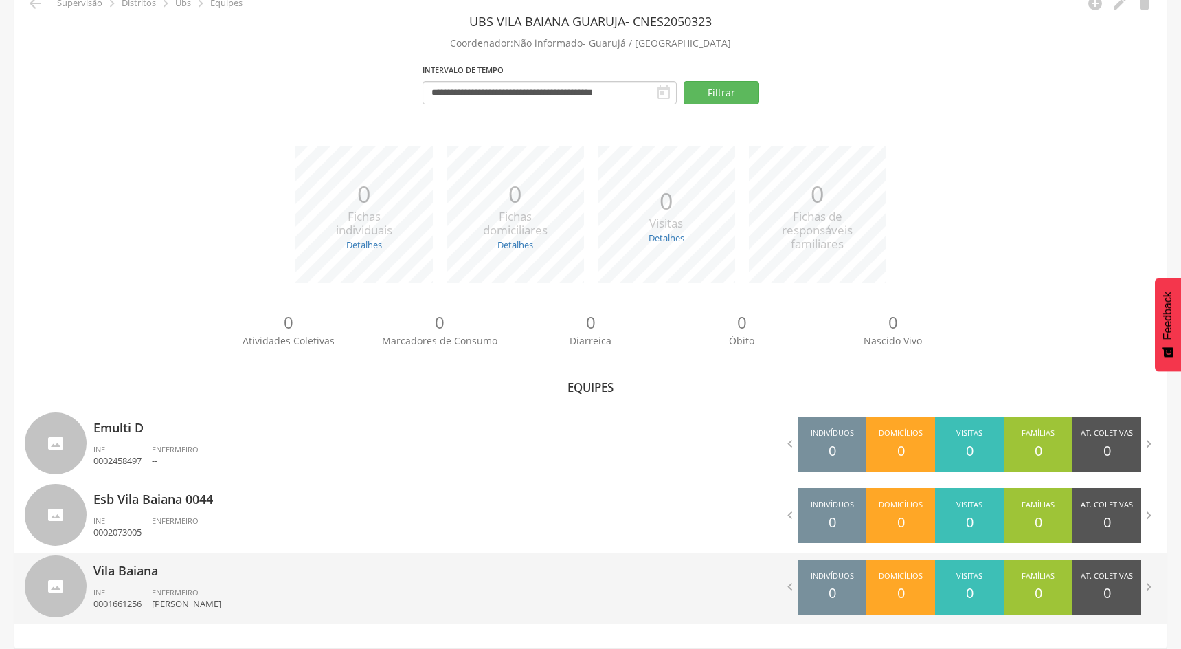
click at [271, 576] on p "Vila Baiana" at bounding box center [336, 566] width 487 height 27
type input "**********"
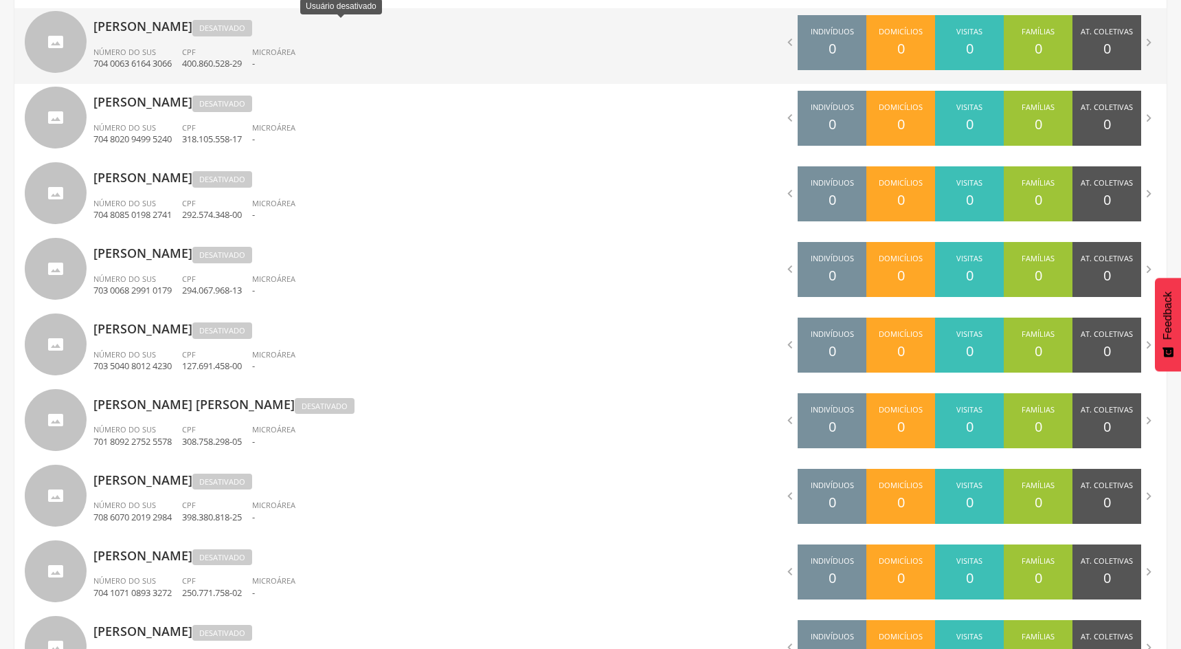
scroll to position [707, 0]
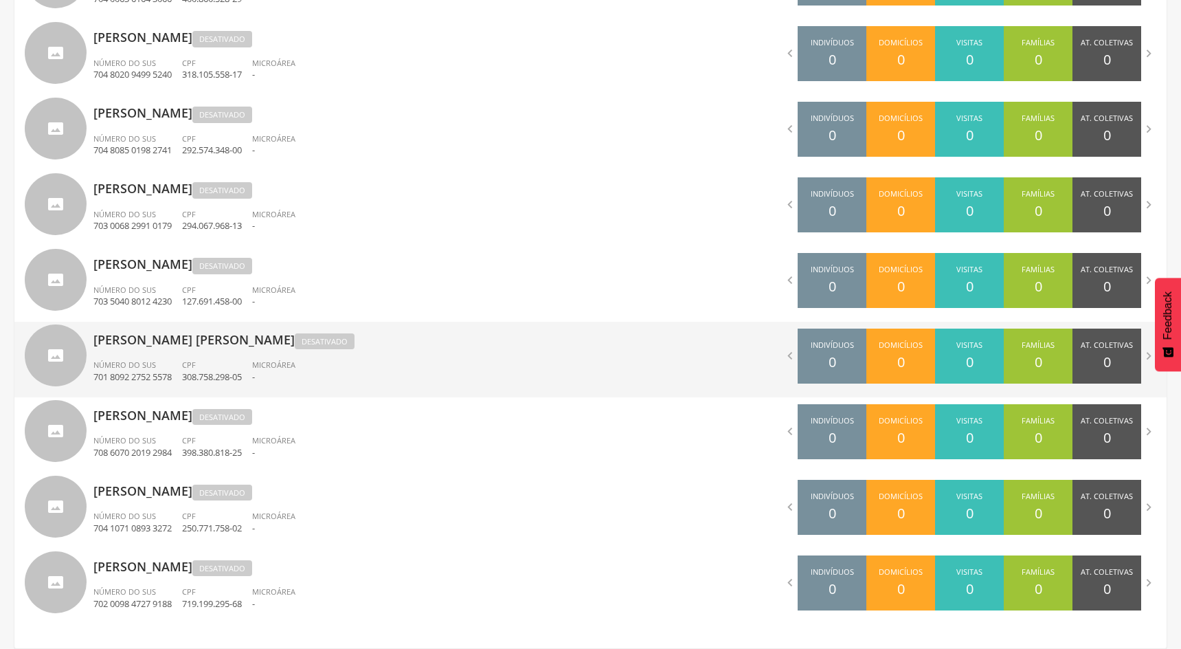
click at [324, 378] on ul "Número do SUS 701 8092 2752 5578 CPF 308.758.298-05 Microárea -" at bounding box center [336, 374] width 487 height 30
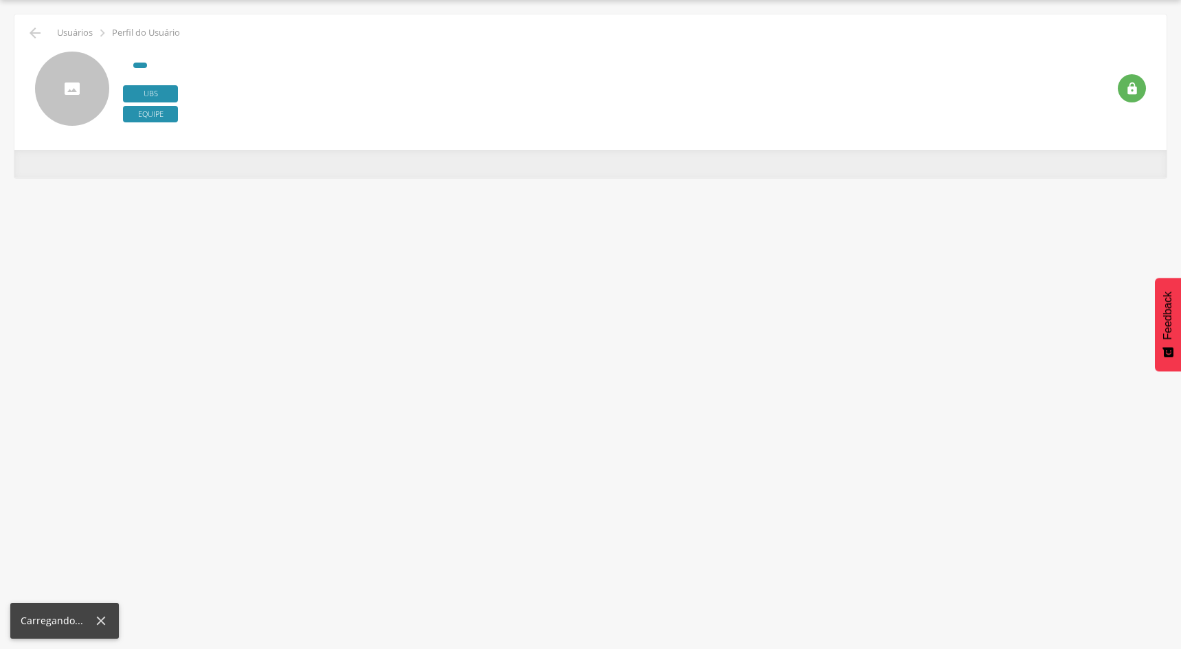
type input "**********"
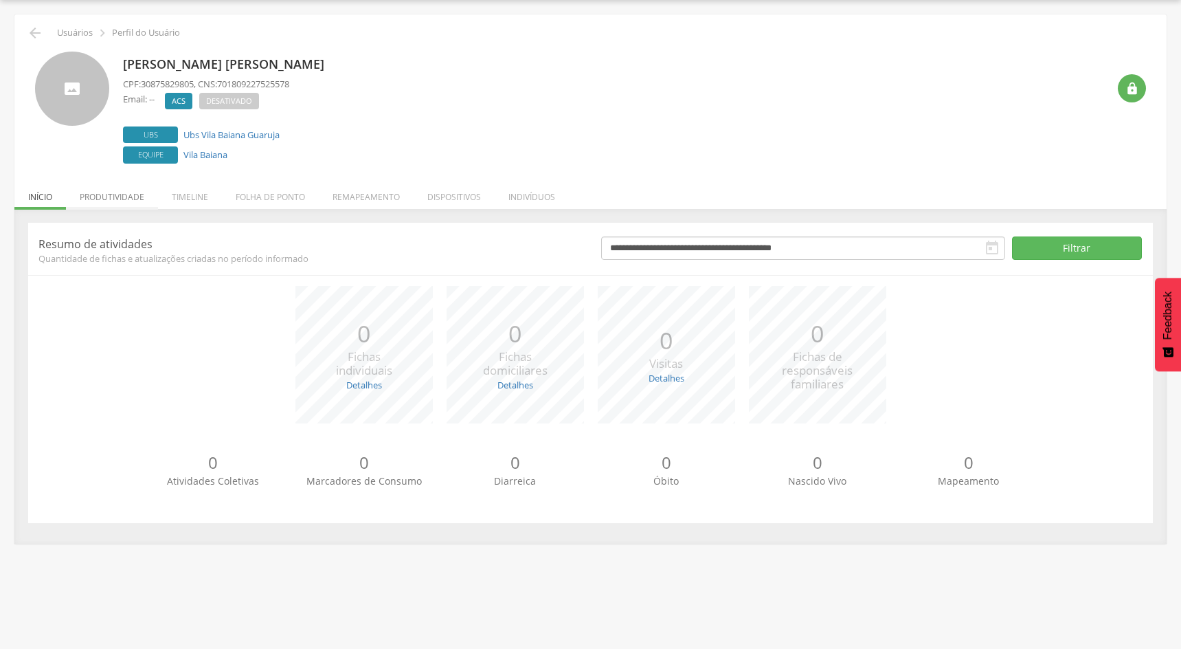
click at [128, 199] on li "Produtividade" at bounding box center [112, 193] width 92 height 32
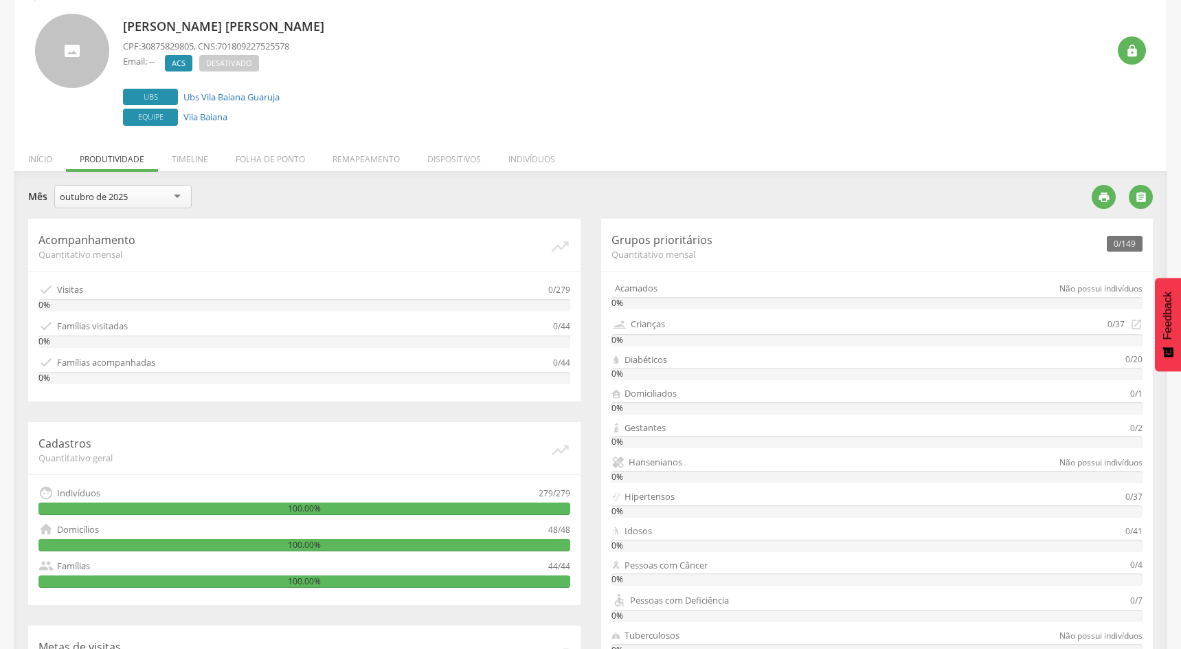
scroll to position [0, 0]
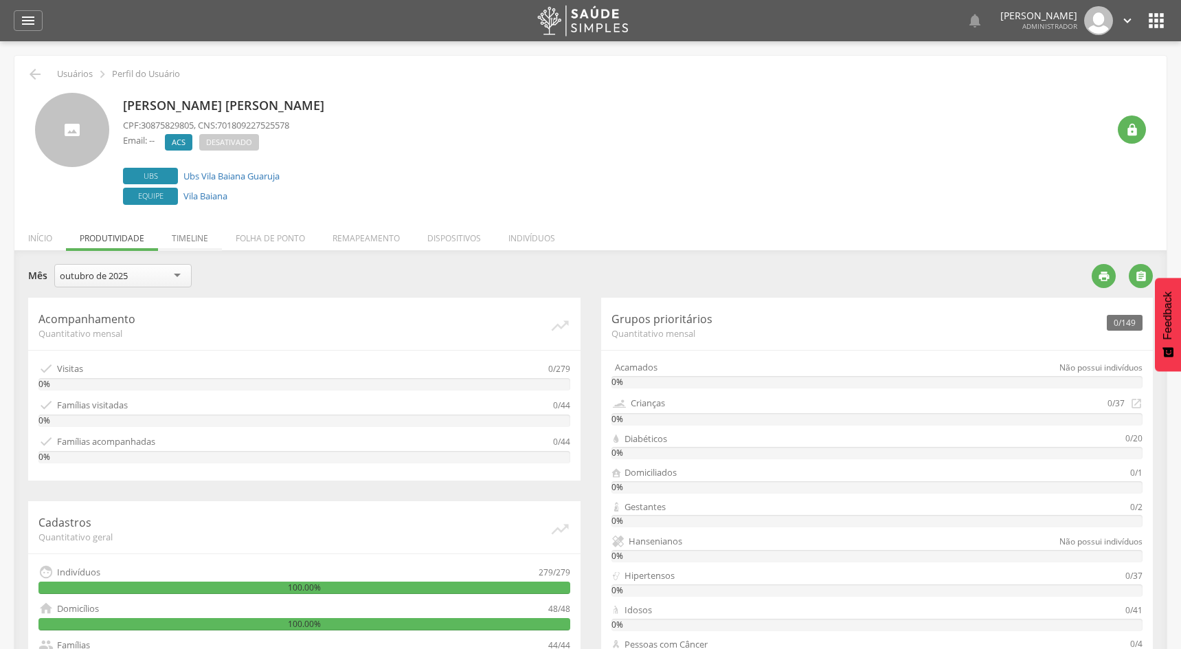
click at [194, 235] on li "Timeline" at bounding box center [190, 235] width 64 height 32
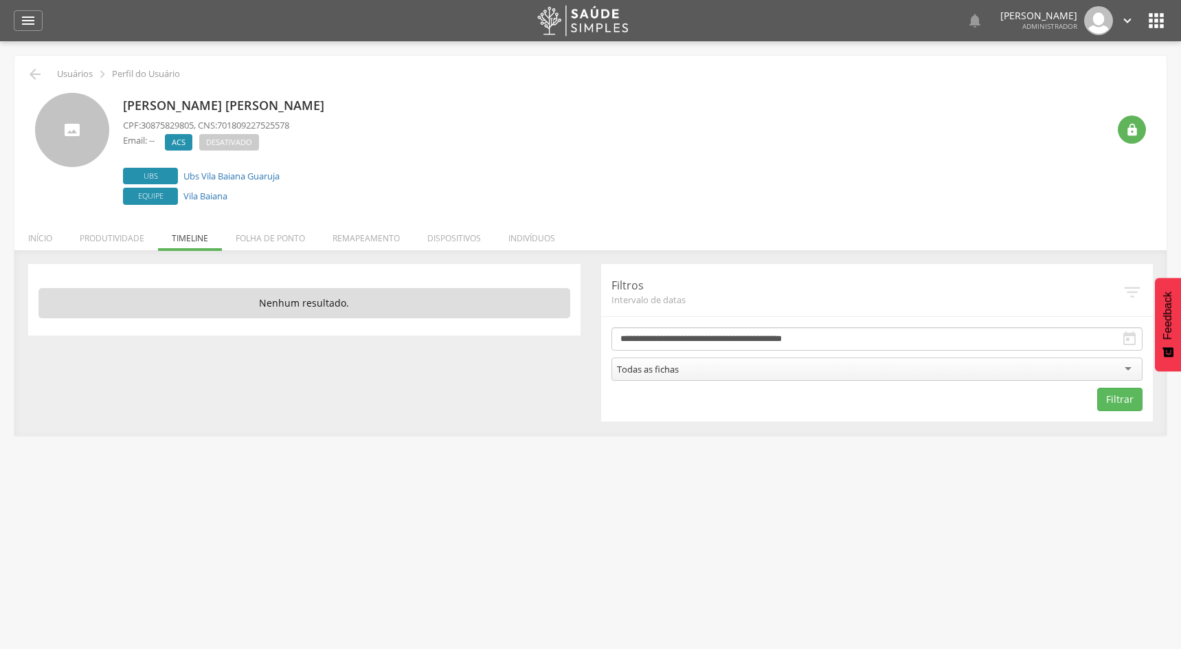
click at [280, 241] on li "Folha de ponto" at bounding box center [270, 235] width 97 height 32
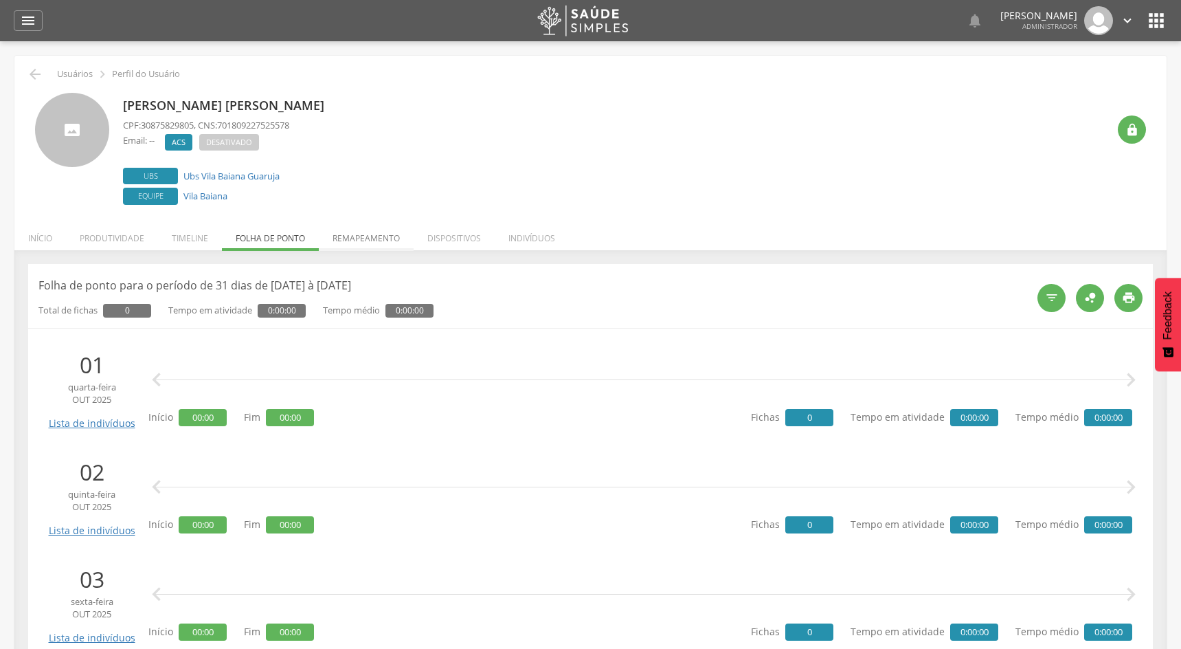
click at [375, 247] on li "Remapeamento" at bounding box center [366, 235] width 95 height 32
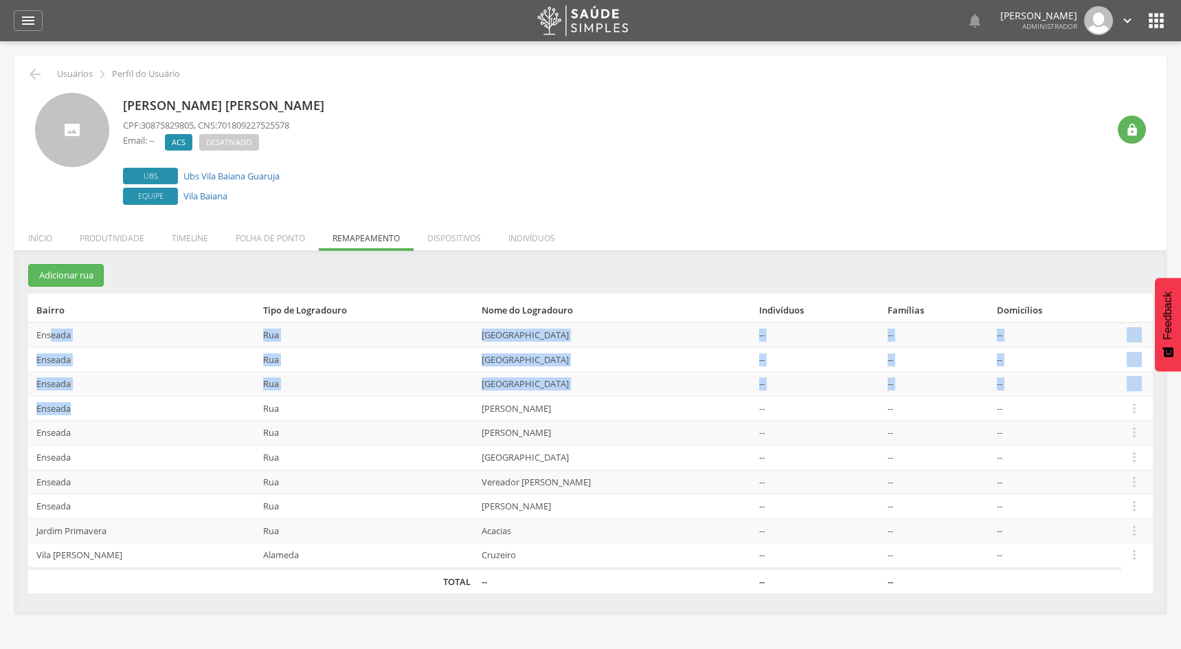
drag, startPoint x: 52, startPoint y: 336, endPoint x: 89, endPoint y: 408, distance: 80.8
click at [89, 408] on tbody "Enseada Rua Argentina -- -- --  Editar Alocar famílias Desalocar famílias Desv…" at bounding box center [590, 445] width 1125 height 246
click at [1138, 332] on icon "" at bounding box center [1134, 334] width 15 height 15
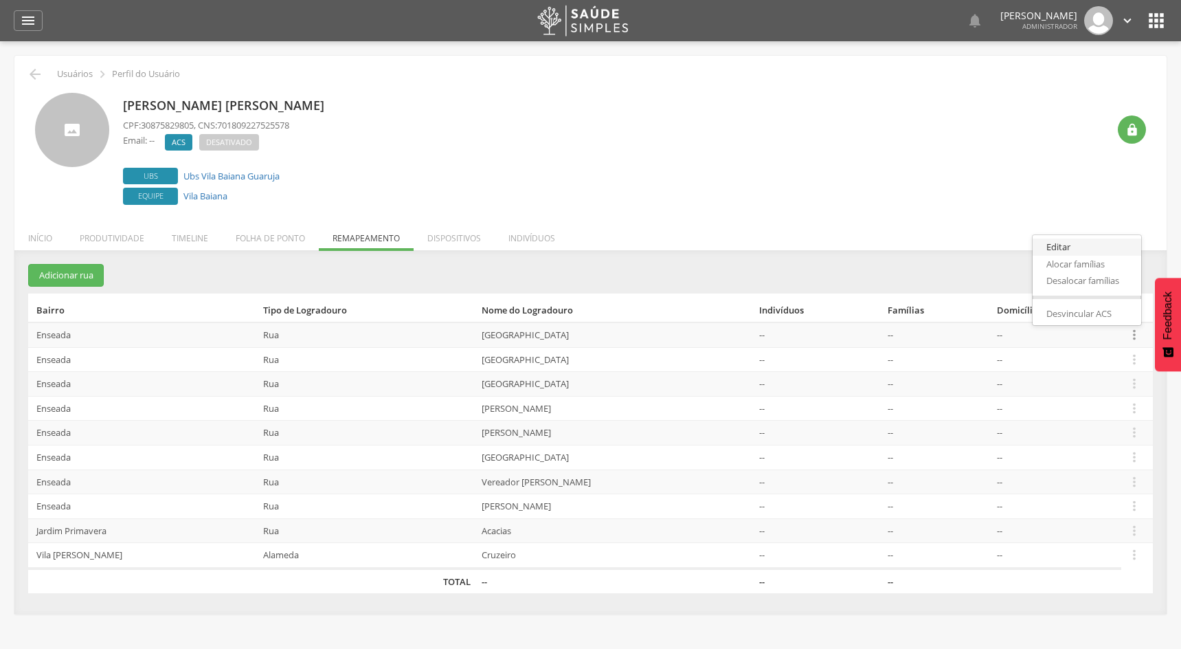
click at [1094, 245] on link "Editar" at bounding box center [1087, 246] width 109 height 17
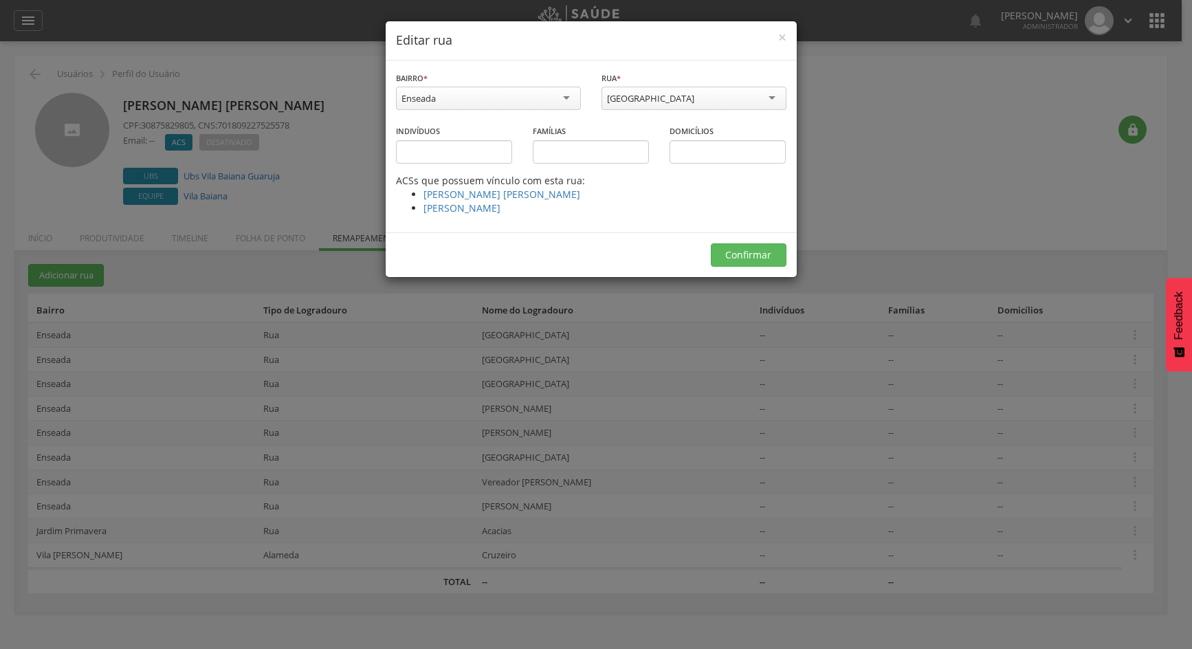
click at [786, 38] on div "× Editar rua" at bounding box center [591, 40] width 411 height 39
click at [778, 36] on span "×" at bounding box center [782, 36] width 8 height 19
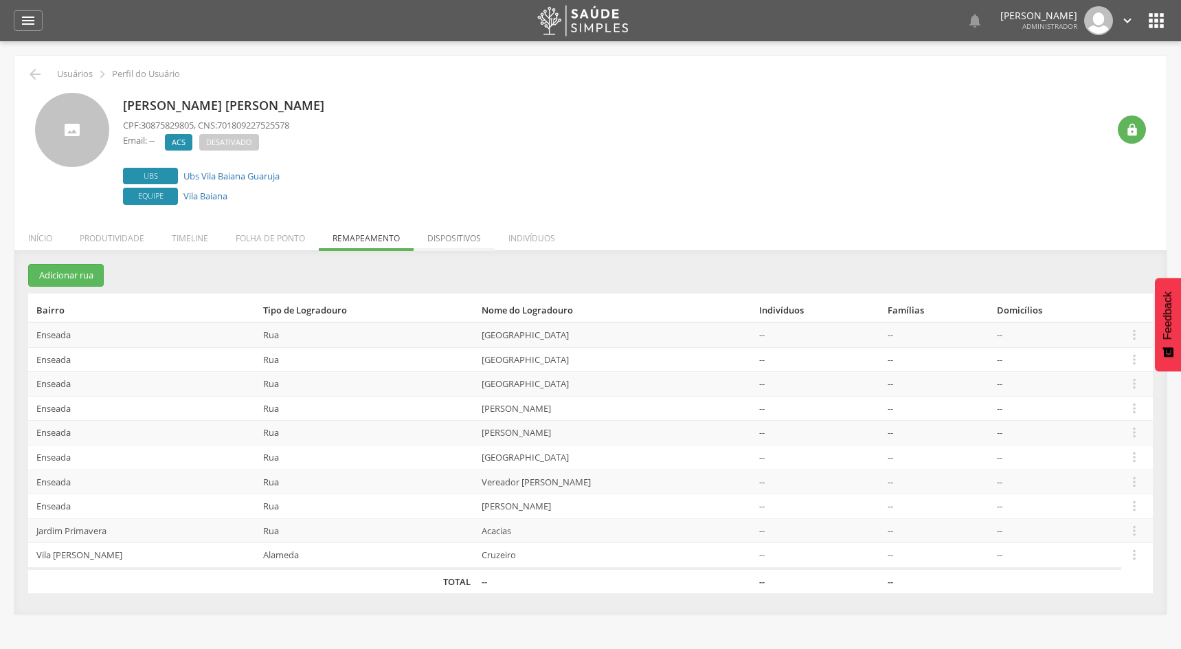
click at [450, 230] on li "Dispositivos" at bounding box center [454, 235] width 81 height 32
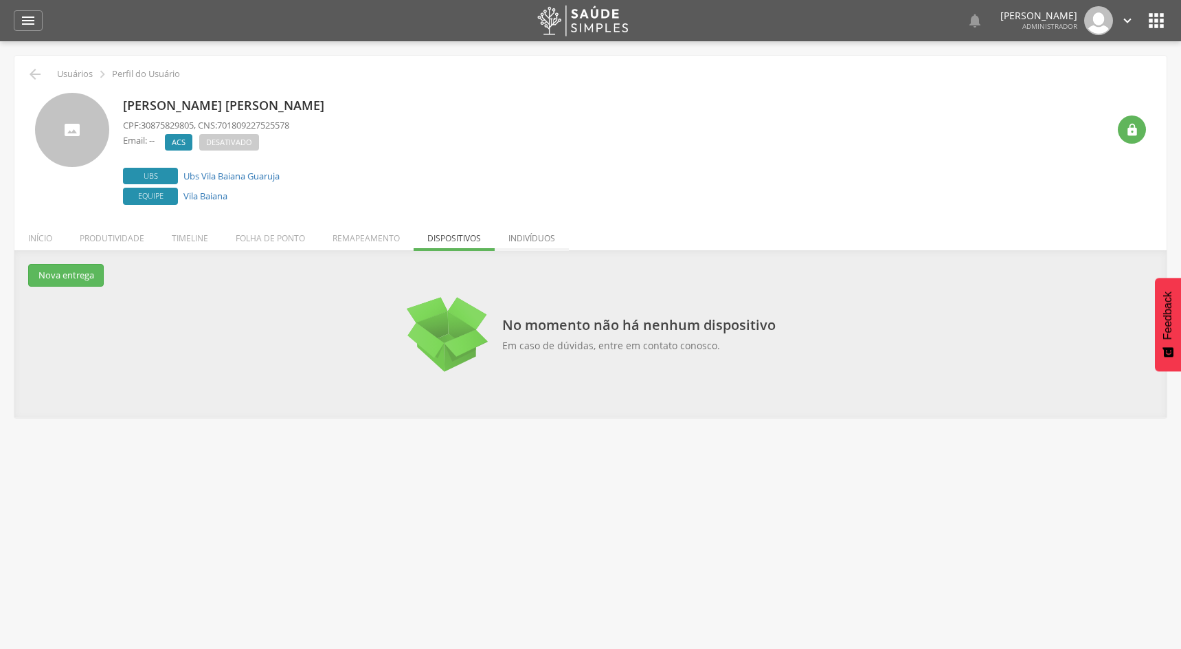
click at [550, 236] on li "Indivíduos" at bounding box center [532, 235] width 74 height 32
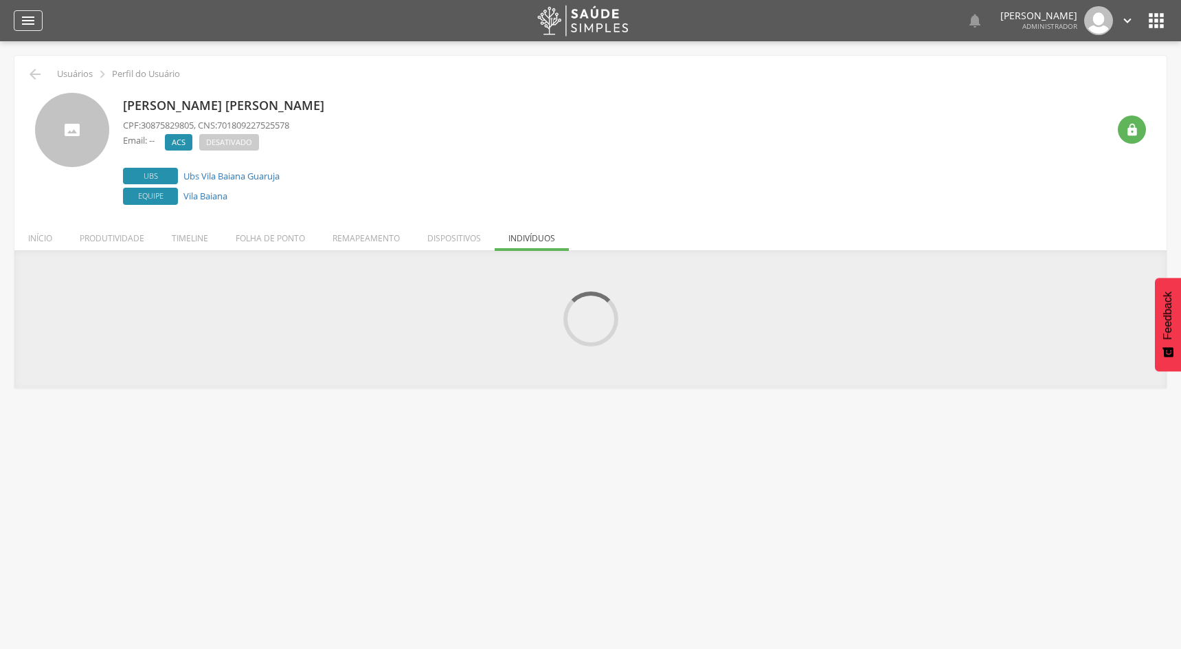
click at [21, 23] on icon "" at bounding box center [28, 20] width 16 height 16
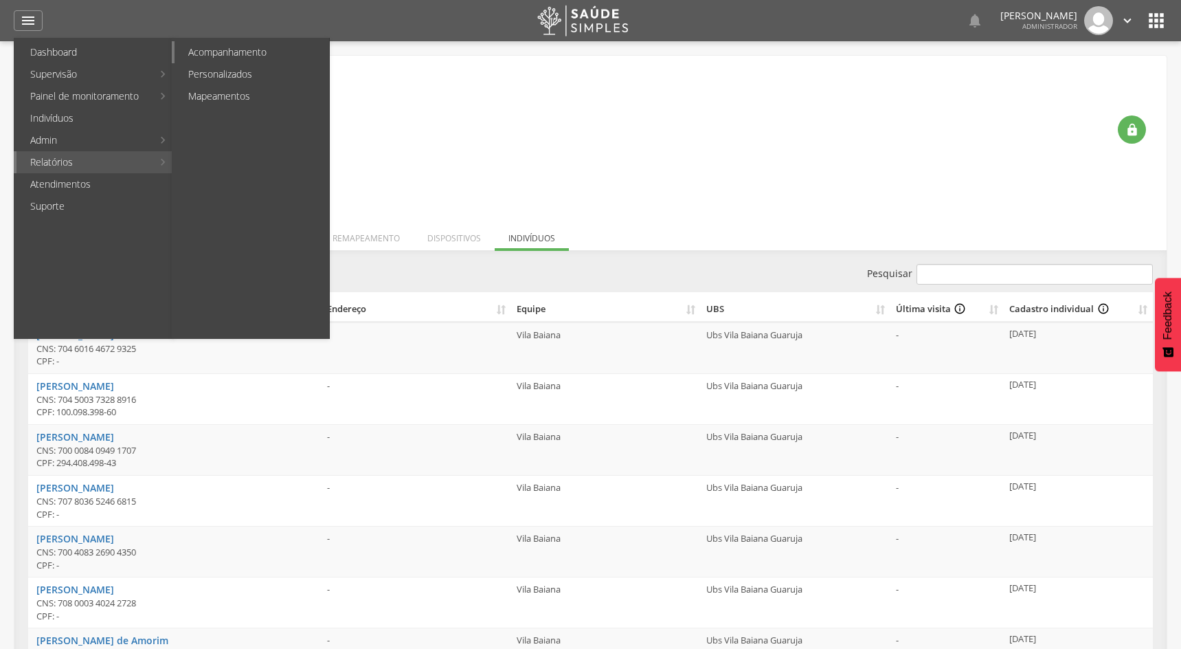
click at [291, 48] on link "Acompanhamento" at bounding box center [252, 52] width 155 height 22
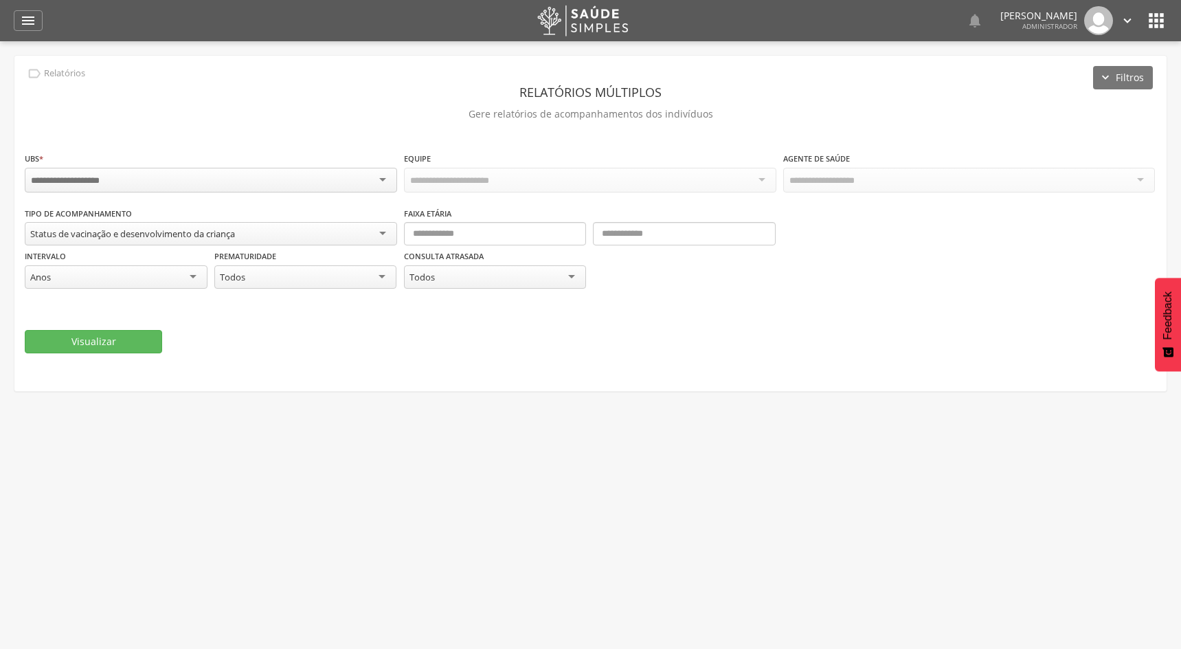
click at [298, 183] on div at bounding box center [211, 180] width 372 height 25
click at [150, 338] on button "Visualizar" at bounding box center [93, 341] width 137 height 23
click at [311, 176] on div "Ambulatorio Transexualizador Transforma Guaruja" at bounding box center [211, 179] width 372 height 23
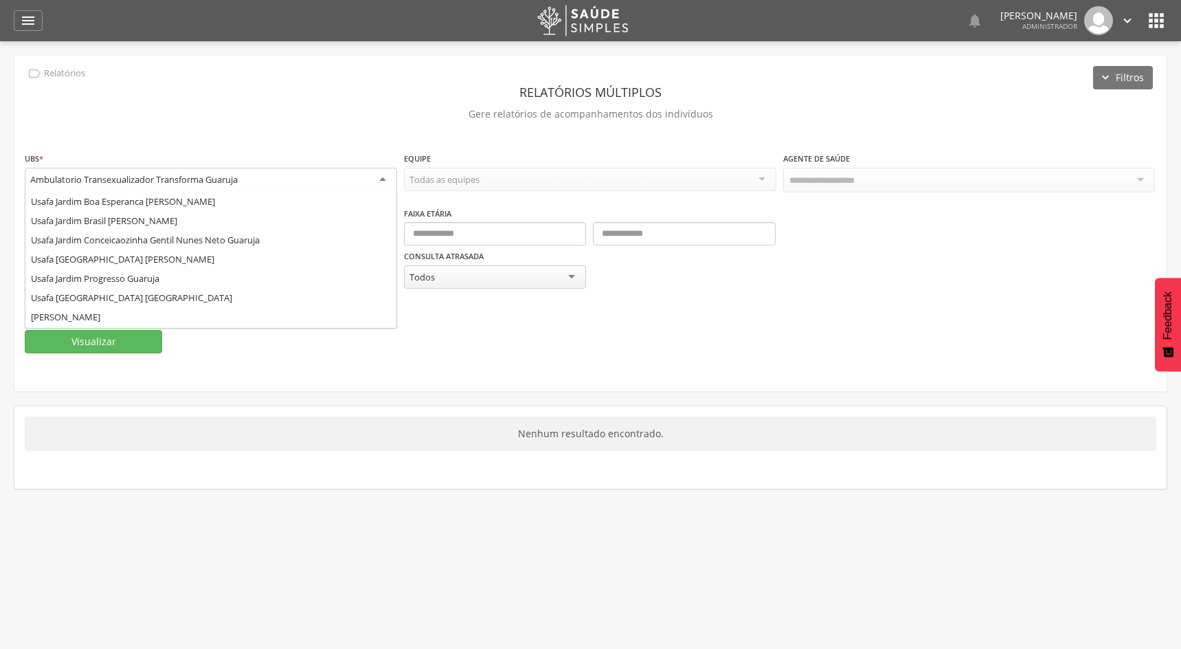
scroll to position [863, 0]
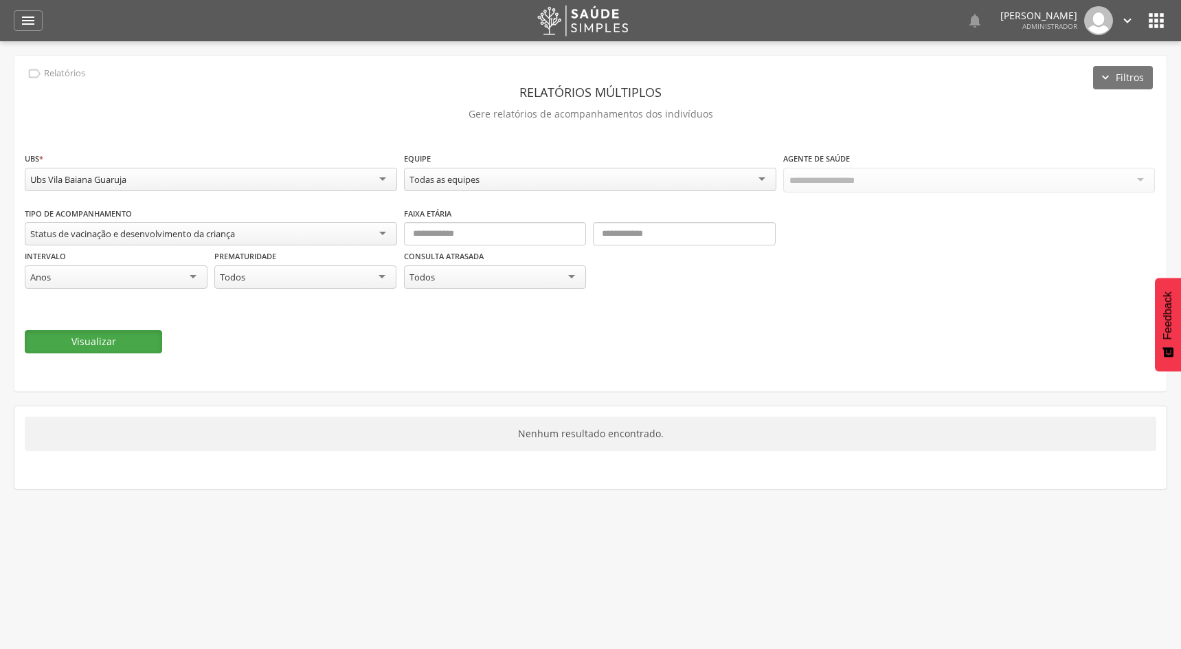
click at [123, 339] on button "Visualizar" at bounding box center [93, 341] width 137 height 23
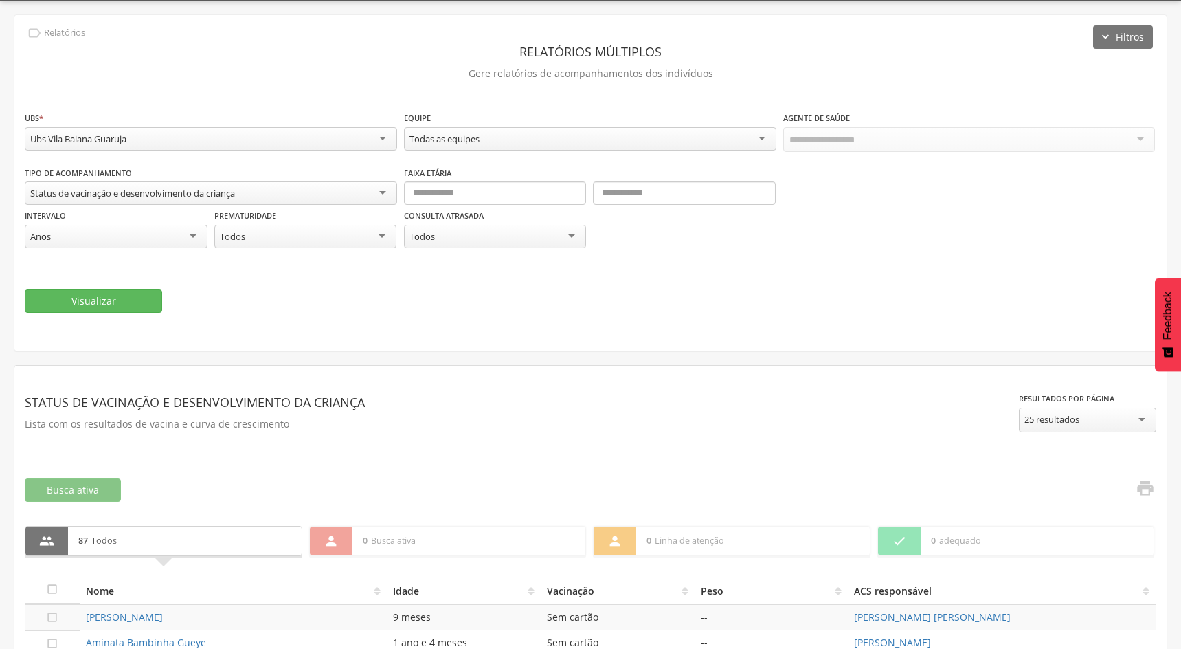
scroll to position [19, 0]
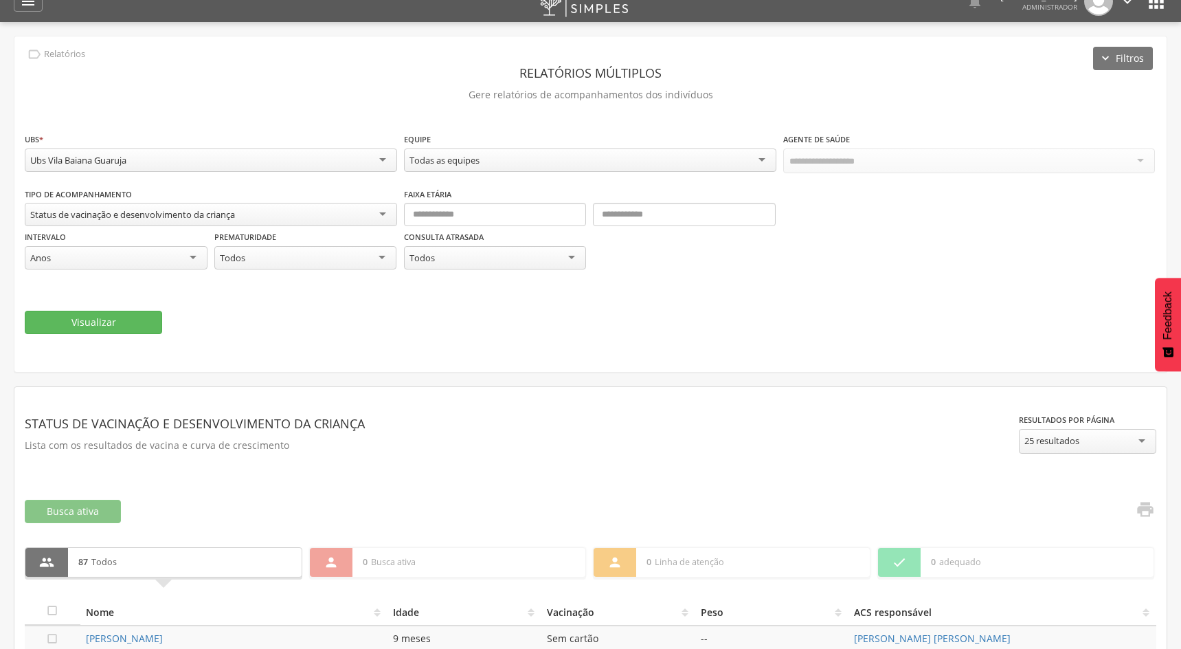
click at [320, 151] on div "Ubs Vila Baiana Guaruja" at bounding box center [211, 159] width 372 height 23
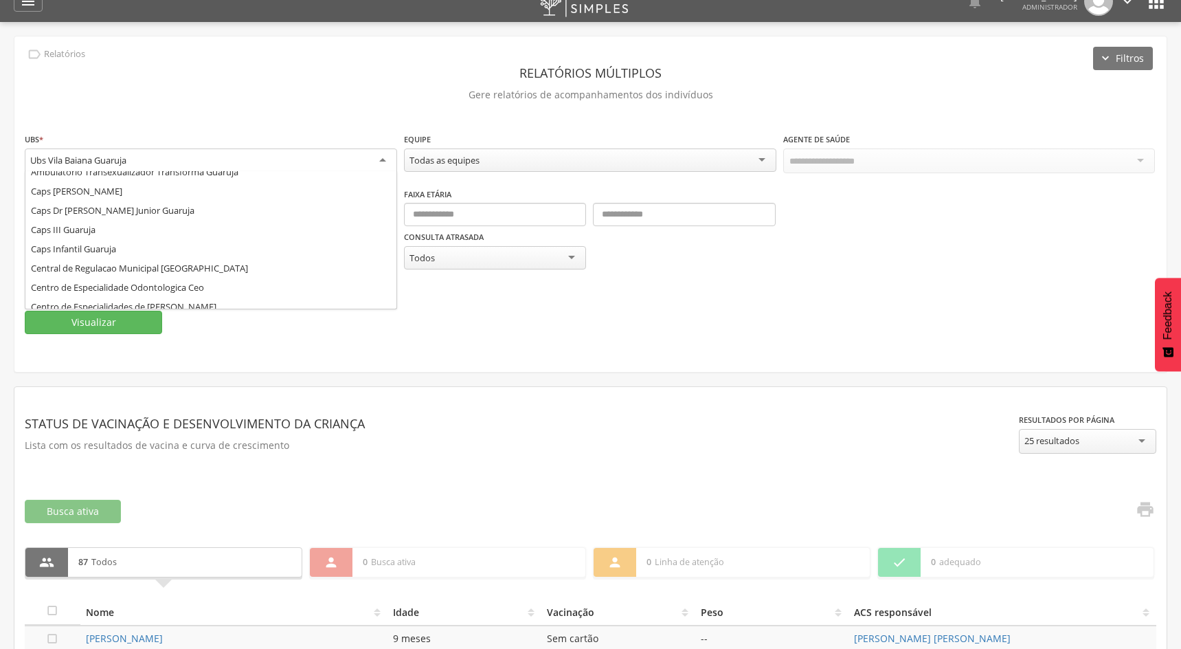
scroll to position [0, 0]
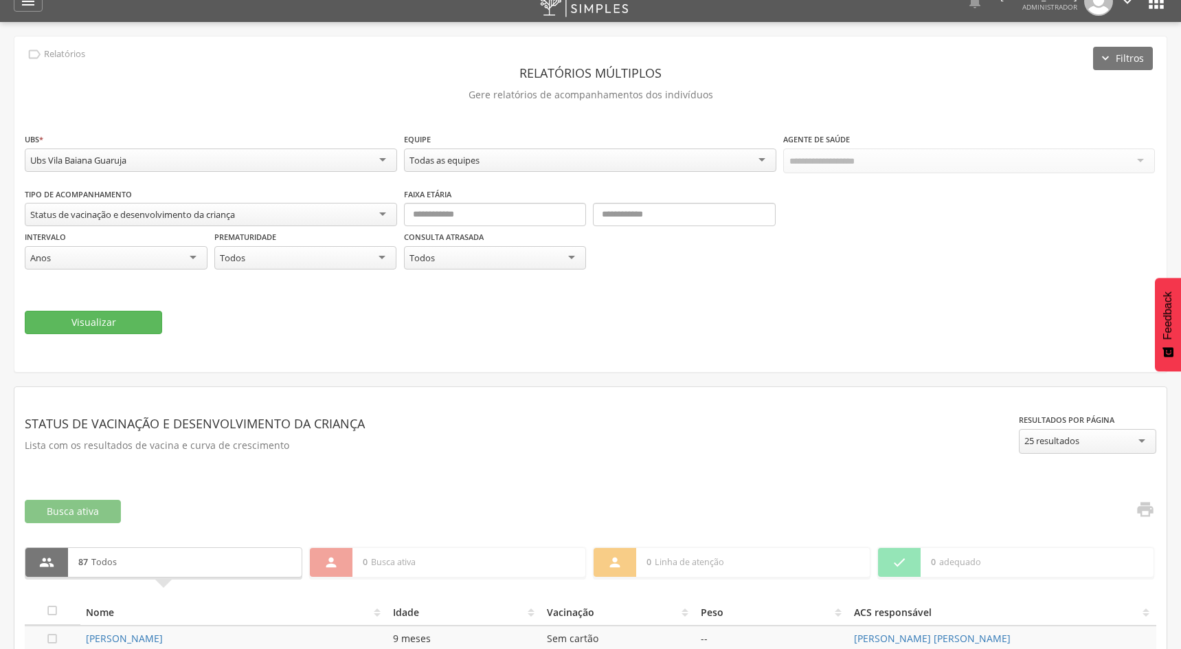
click at [223, 146] on div "**********" at bounding box center [211, 154] width 372 height 45
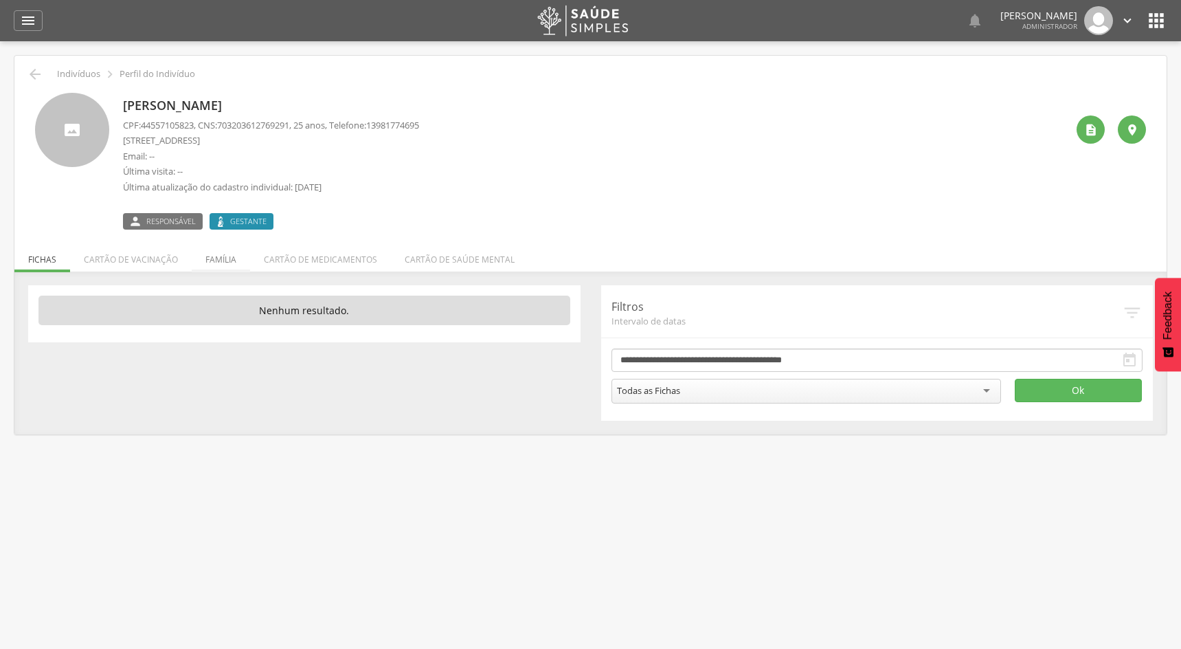
click at [241, 254] on li "Família" at bounding box center [221, 256] width 58 height 32
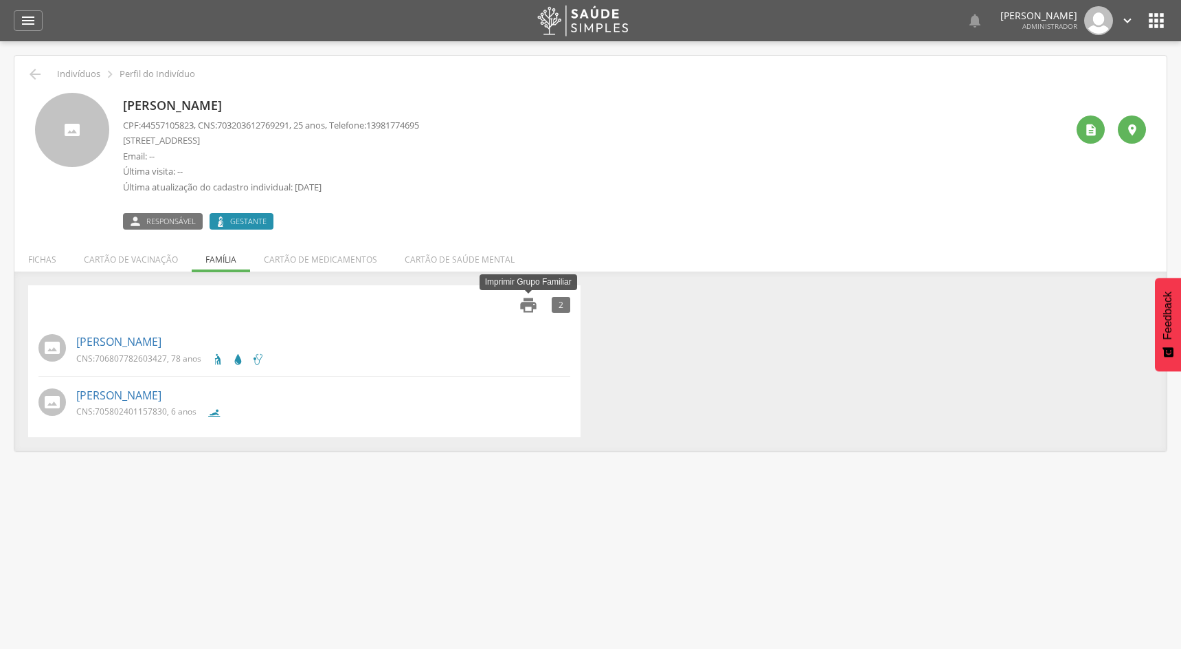
click at [534, 299] on icon "" at bounding box center [528, 305] width 19 height 19
